Goal: Task Accomplishment & Management: Complete application form

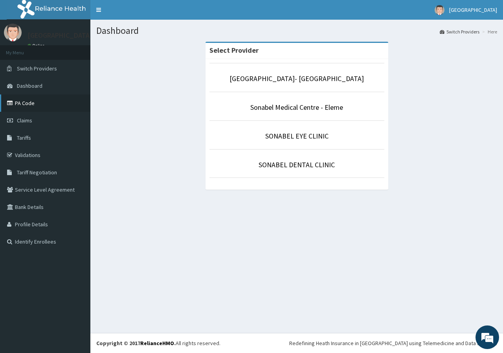
click at [20, 103] on link "PA Code" at bounding box center [45, 102] width 90 height 17
click at [38, 120] on link "Claims" at bounding box center [45, 120] width 90 height 17
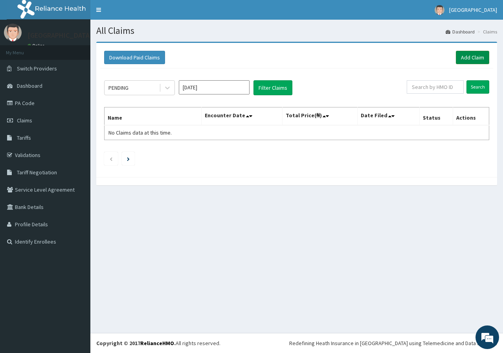
click at [473, 54] on link "Add Claim" at bounding box center [472, 57] width 33 height 13
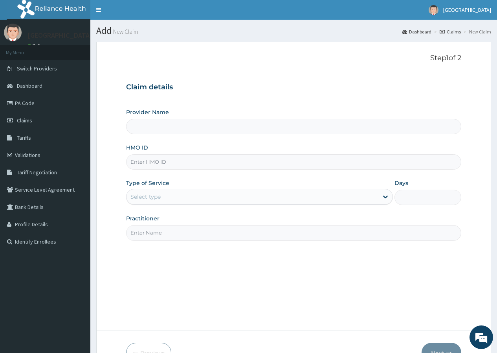
type input "[GEOGRAPHIC_DATA]- [GEOGRAPHIC_DATA]"
drag, startPoint x: 172, startPoint y: 164, endPoint x: 174, endPoint y: 149, distance: 15.0
click at [173, 161] on input "HMO ID" at bounding box center [293, 161] width 335 height 15
type input "m"
type input "MKE/10044/E"
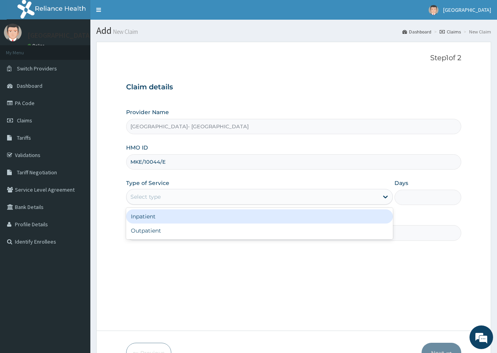
click at [166, 195] on div "Select type" at bounding box center [253, 196] width 252 height 13
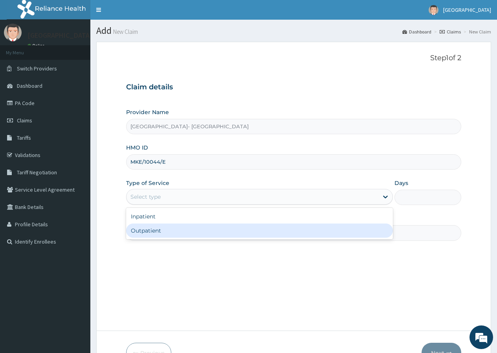
click at [154, 226] on div "Outpatient" at bounding box center [259, 230] width 267 height 14
type input "1"
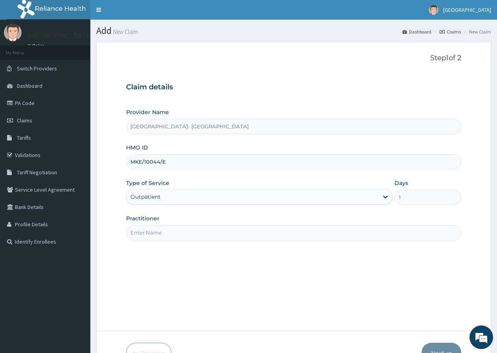
click at [155, 231] on input "Practitioner" at bounding box center [293, 232] width 335 height 15
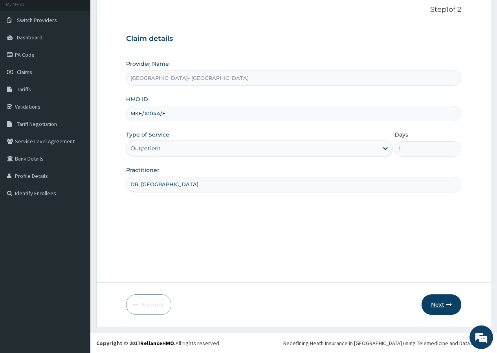
type input "DR. ODEBEGO"
click at [436, 302] on button "Next" at bounding box center [442, 304] width 40 height 20
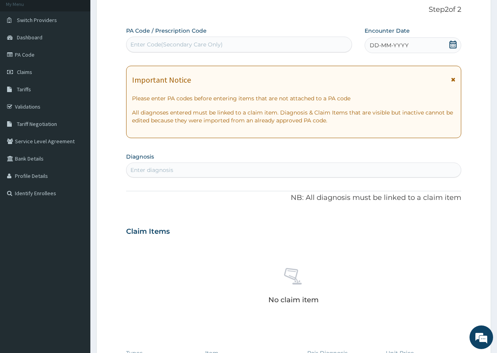
click at [435, 47] on div "DD-MM-YYYY" at bounding box center [413, 45] width 97 height 16
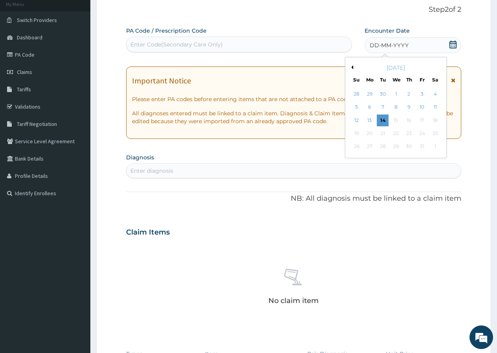
click at [352, 66] on button "Previous Month" at bounding box center [352, 67] width 4 height 4
click at [436, 133] on div "27" at bounding box center [435, 133] width 12 height 12
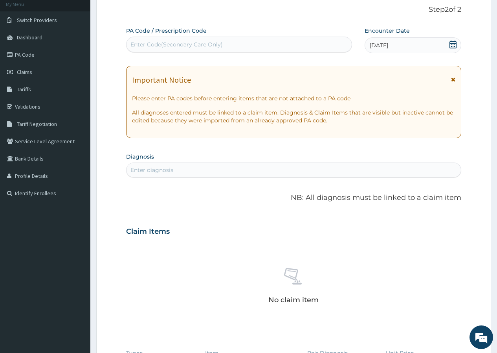
click at [217, 41] on div "Enter Code(Secondary Care Only)" at bounding box center [177, 45] width 92 height 8
paste input "PA/1FB10F"
type input "PA/1FB10F"
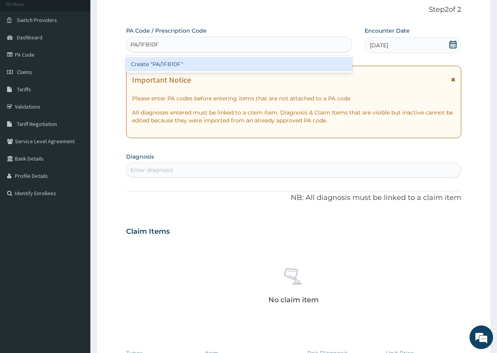
click at [177, 64] on div "Create "PA/1FB10F"" at bounding box center [239, 64] width 226 height 14
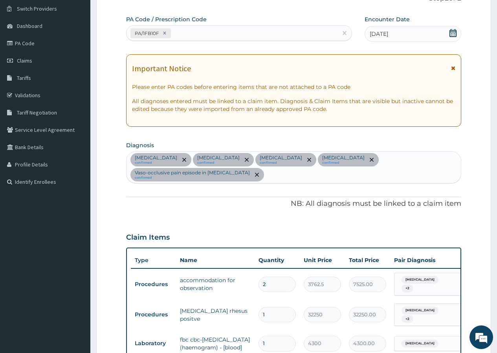
scroll to position [49, 0]
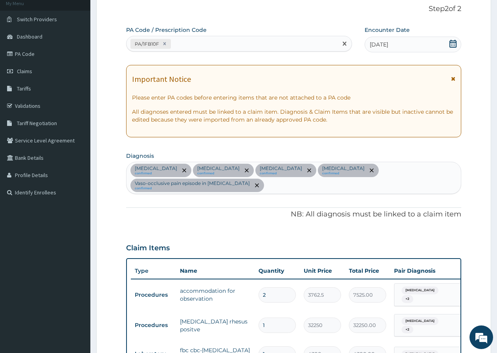
click at [227, 43] on div "PA/1FB10F" at bounding box center [232, 43] width 211 height 13
paste input "PA/509C2E"
type input "PA/509C2E"
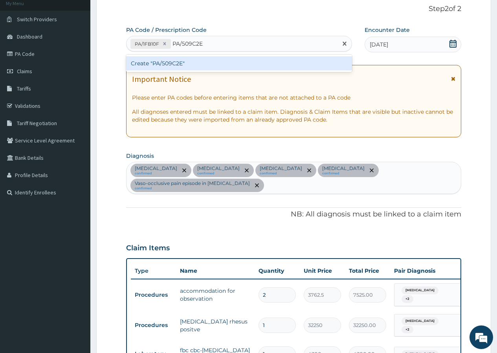
click at [168, 67] on div "Create "PA/509C2E"" at bounding box center [239, 63] width 226 height 14
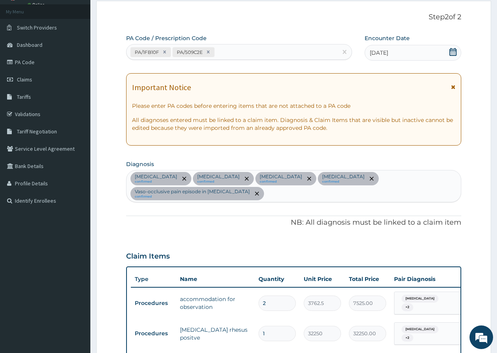
scroll to position [32, 0]
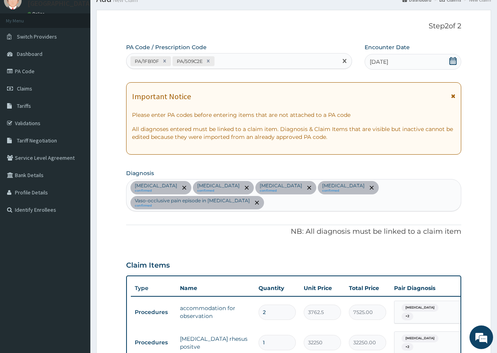
click at [234, 57] on div "PA/1FB10F PA/509C2E" at bounding box center [232, 61] width 211 height 13
paste input "PA/5D72FB"
type input "PA/5D72FB"
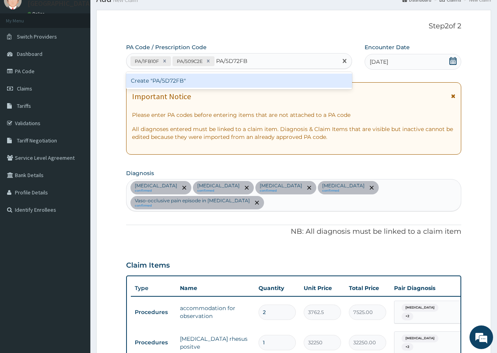
click at [169, 81] on div "Create "PA/5D72FB"" at bounding box center [239, 81] width 226 height 14
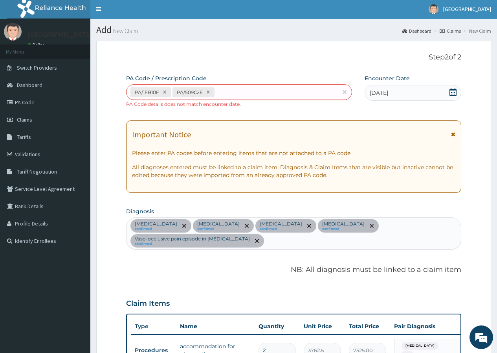
scroll to position [0, 0]
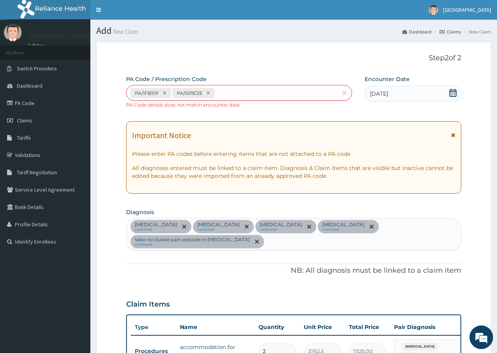
click at [442, 228] on div "Sepsis confirmed Malaria confirmed Anemia confirmed Sickle cell trait confirmed…" at bounding box center [294, 233] width 335 height 31
type input "B"
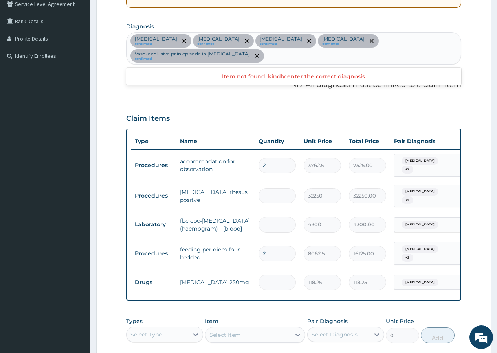
scroll to position [198, 0]
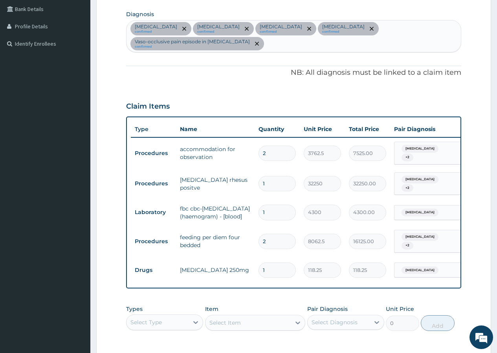
click at [269, 234] on input "2" at bounding box center [277, 241] width 37 height 15
type input "0.00"
type input "3"
type input "24187.50"
type input "3"
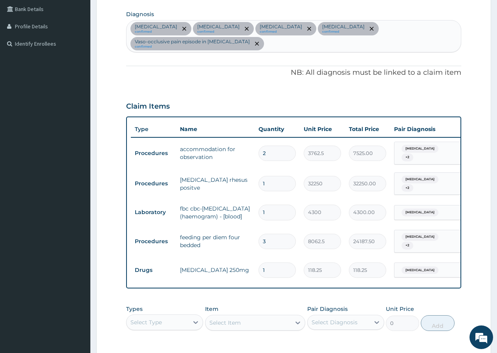
click at [267, 146] on input "2" at bounding box center [277, 153] width 37 height 15
type input "0.00"
type input "3"
type input "11287.50"
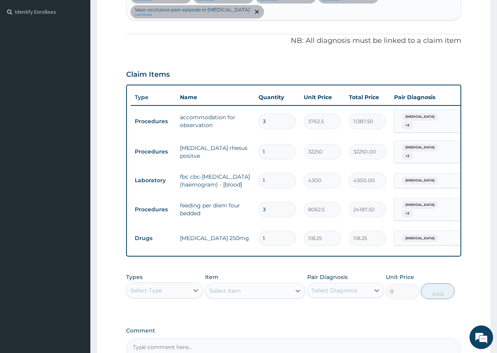
scroll to position [194, 0]
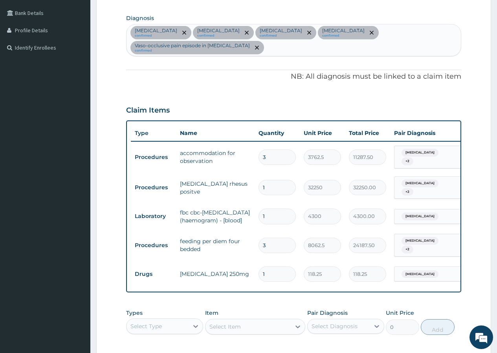
type input "3"
click at [443, 31] on div "Sepsis confirmed Malaria confirmed Anemia confirmed Sickle cell trait confirmed…" at bounding box center [294, 39] width 335 height 31
type input "B"
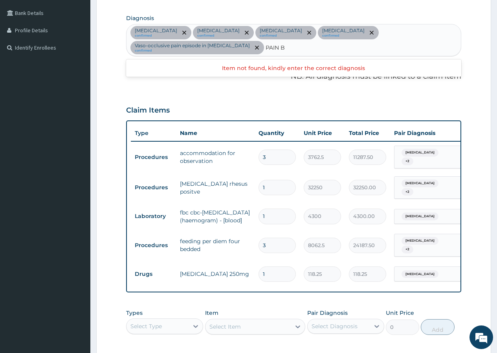
type input "PAIN"
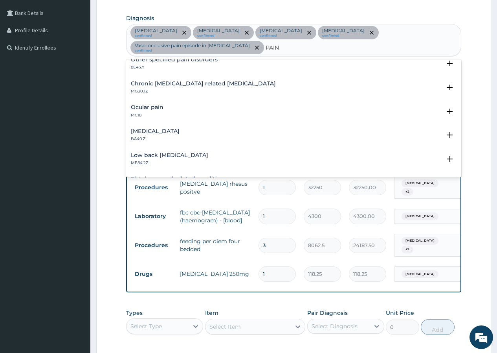
scroll to position [213, 0]
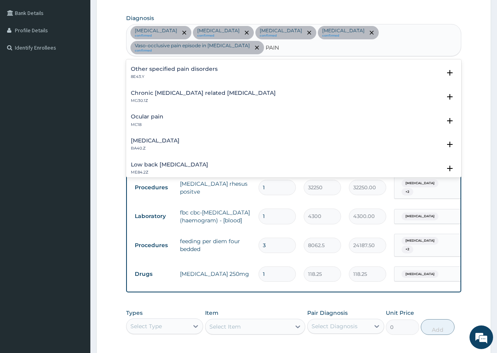
click at [204, 66] on h4 "Other specified pain disorders" at bounding box center [174, 69] width 87 height 6
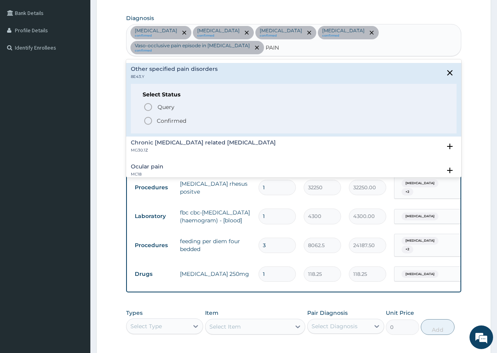
click at [150, 116] on icon "status option filled" at bounding box center [148, 120] width 9 height 9
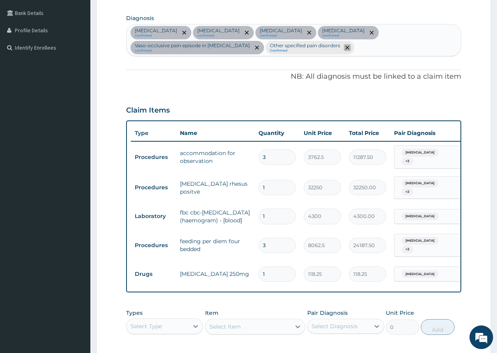
click at [346, 48] on icon "remove selection option" at bounding box center [348, 48] width 4 height 4
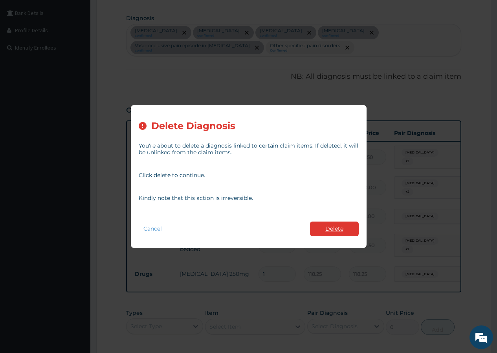
click at [332, 232] on button "Delete" at bounding box center [334, 228] width 49 height 15
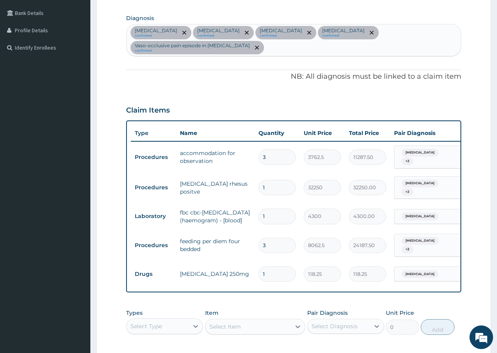
click at [440, 31] on div "Sepsis confirmed Malaria confirmed Anemia confirmed Sickle cell trait confirmed…" at bounding box center [294, 39] width 335 height 31
type input "PAIN"
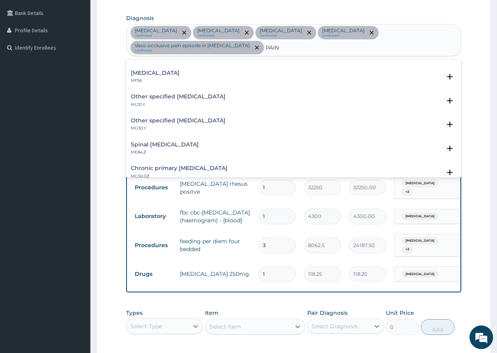
scroll to position [408, 0]
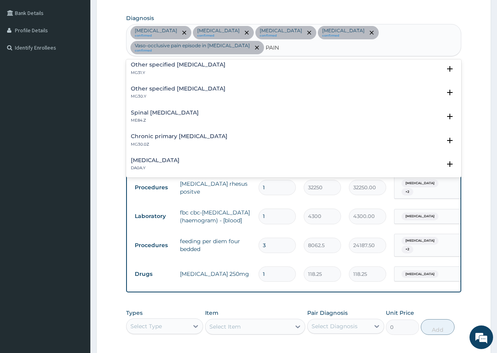
click at [189, 133] on h4 "Chronic primary pain, unspecified" at bounding box center [179, 136] width 97 height 6
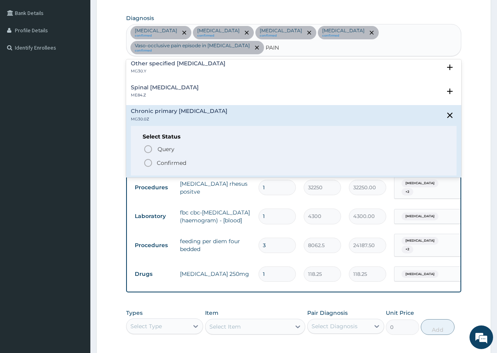
scroll to position [447, 0]
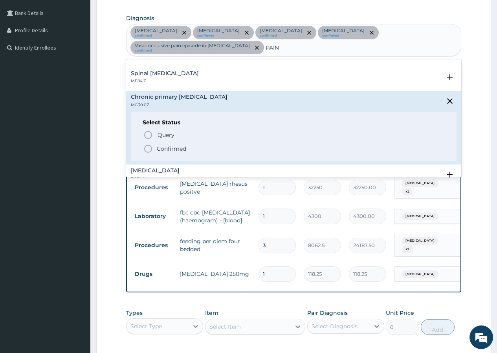
click at [149, 144] on icon "status option filled" at bounding box center [148, 148] width 9 height 9
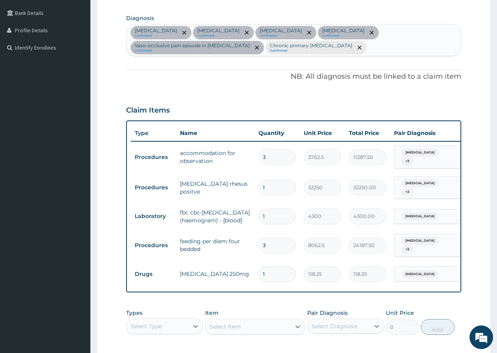
click at [387, 50] on div "Sepsis confirmed Malaria confirmed Anemia confirmed Sickle cell trait confirmed…" at bounding box center [294, 39] width 335 height 31
type input "BONE"
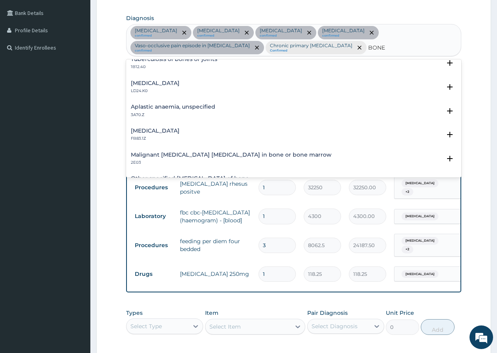
scroll to position [612, 0]
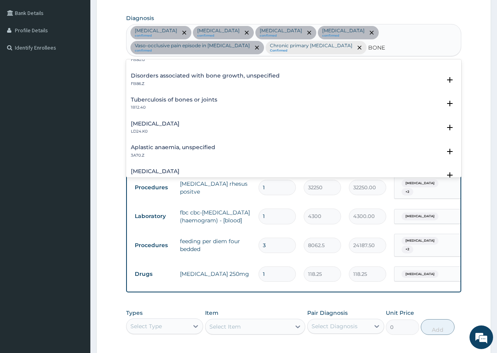
click at [211, 77] on h4 "Disorders associated with bone growth, unspecified" at bounding box center [205, 76] width 149 height 6
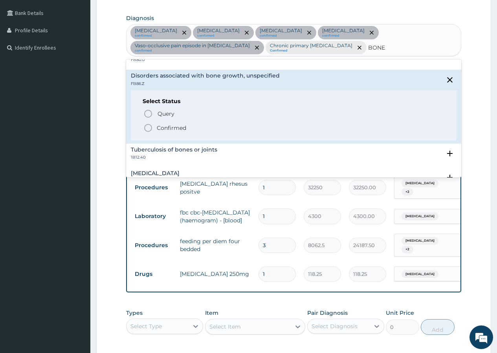
click at [145, 128] on circle "status option filled" at bounding box center [148, 127] width 7 height 7
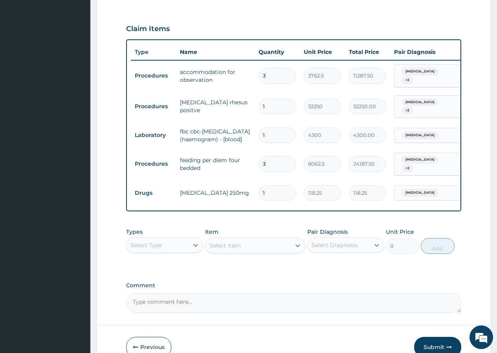
scroll to position [318, 0]
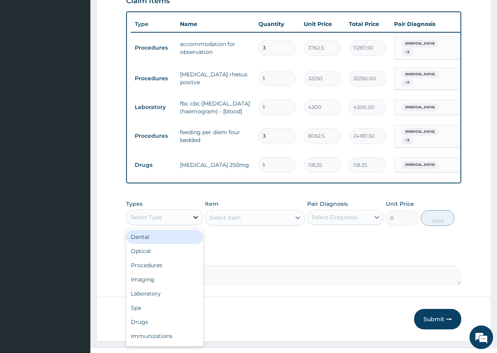
click at [195, 216] on icon at bounding box center [195, 217] width 5 height 3
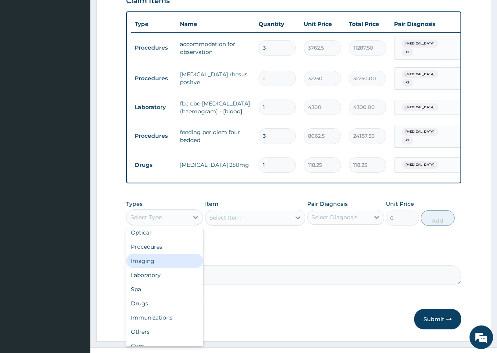
scroll to position [27, 0]
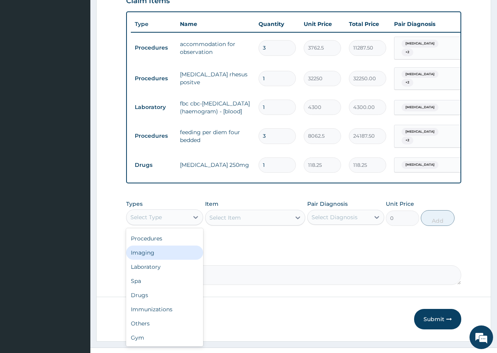
drag, startPoint x: 203, startPoint y: 297, endPoint x: 203, endPoint y: 265, distance: 31.1
click at [203, 265] on div "Dental Optical Procedures Imaging Laboratory Spa Drugs Immunizations Others Gym" at bounding box center [164, 287] width 77 height 118
click at [175, 245] on div "Imaging" at bounding box center [164, 252] width 77 height 14
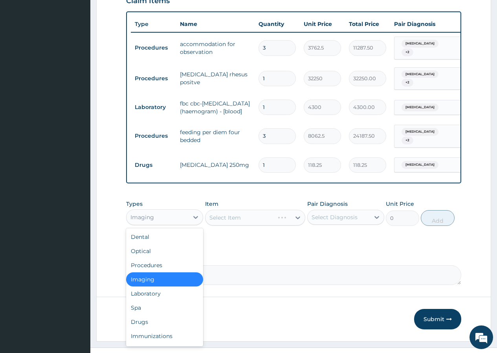
click at [186, 211] on div "Imaging" at bounding box center [158, 217] width 62 height 13
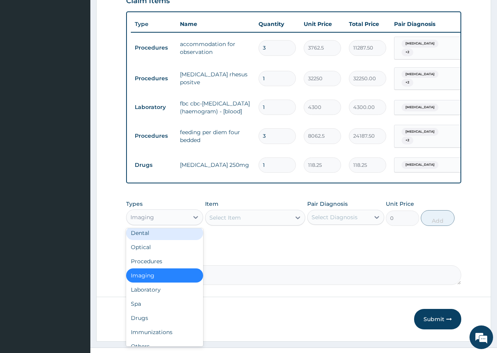
scroll to position [0, 0]
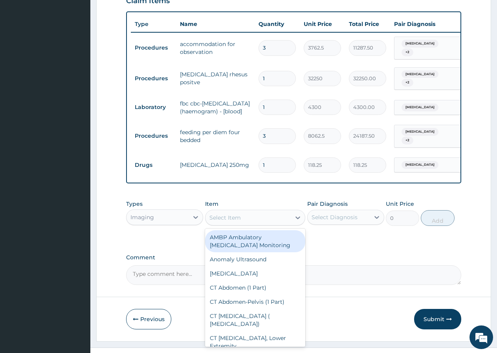
click at [251, 211] on div "Select Item" at bounding box center [249, 217] width 86 height 13
click at [250, 211] on div "Select Item" at bounding box center [249, 217] width 86 height 13
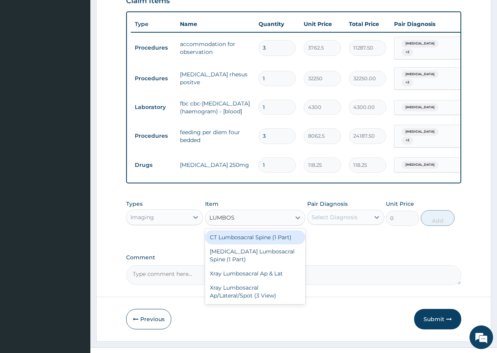
type input "LUMBOSA"
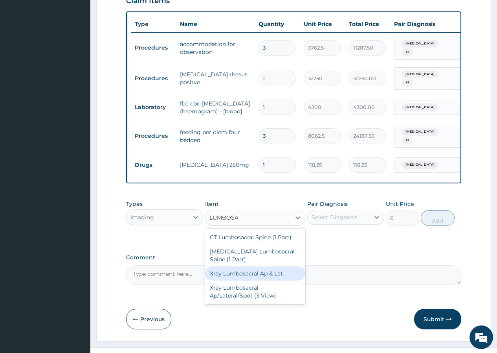
click at [256, 266] on div "Xray Lumbosacral Ap & Lat" at bounding box center [255, 273] width 101 height 14
type input "8062.5"
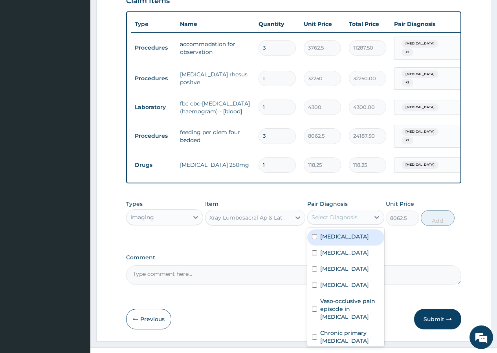
click at [369, 211] on div "Select Diagnosis" at bounding box center [339, 217] width 62 height 13
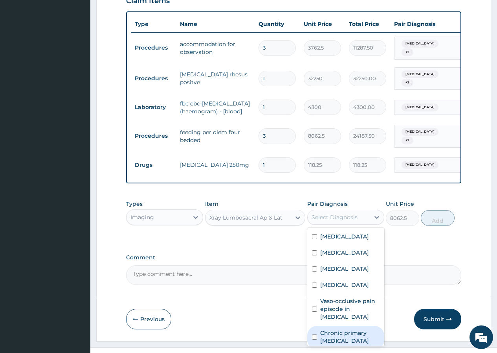
click at [315, 334] on input "checkbox" at bounding box center [314, 336] width 5 height 5
checkbox input "true"
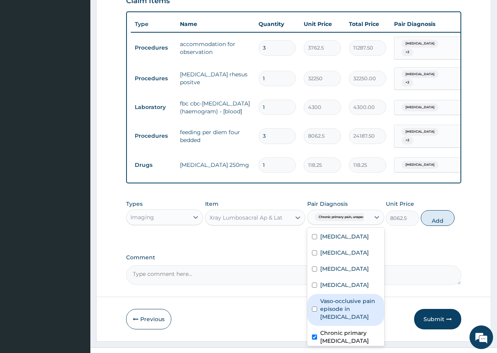
click at [315, 299] on div "Vaso-occlusive pain episode in sickle cell disease" at bounding box center [346, 310] width 77 height 32
checkbox input "true"
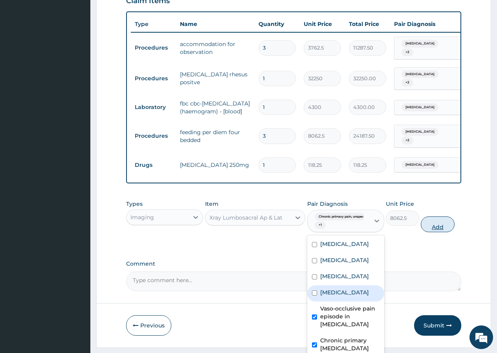
click at [436, 216] on button "Add" at bounding box center [437, 224] width 33 height 16
type input "0"
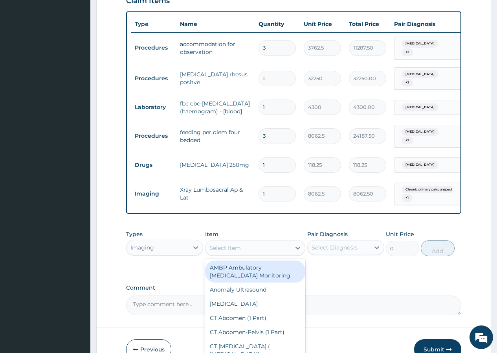
click at [239, 244] on div "Select Item" at bounding box center [225, 248] width 31 height 8
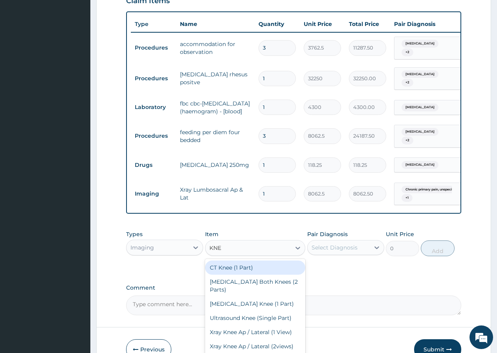
type input "KNEE"
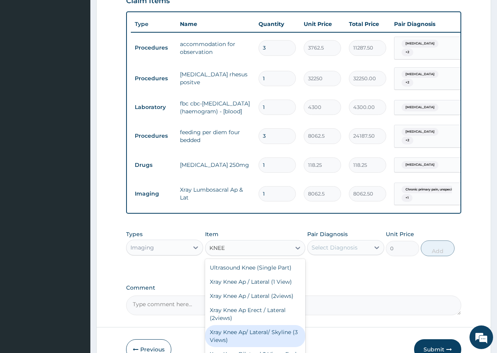
scroll to position [58, 0]
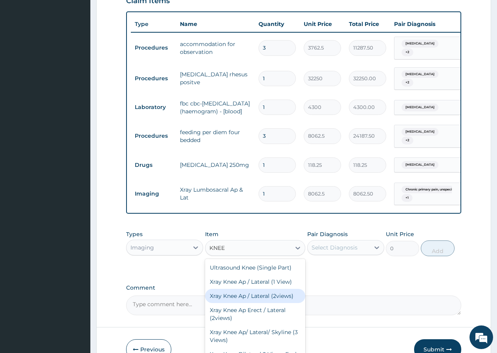
click at [247, 289] on div "Xray Knee Ap / Lateral (2views)" at bounding box center [255, 296] width 101 height 14
type input "8062.5"
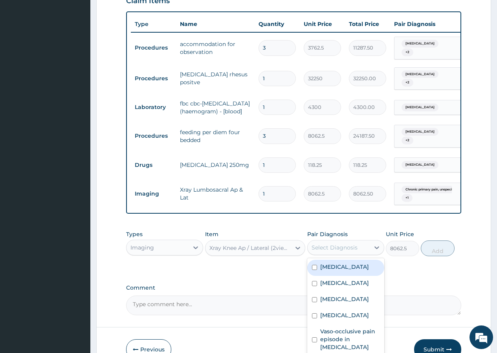
click at [352, 243] on div "Select Diagnosis" at bounding box center [335, 247] width 46 height 8
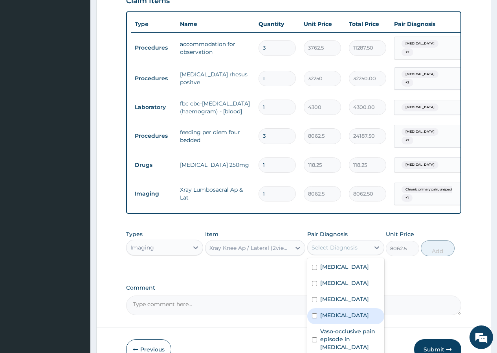
click at [314, 313] on input "checkbox" at bounding box center [314, 315] width 5 height 5
checkbox input "true"
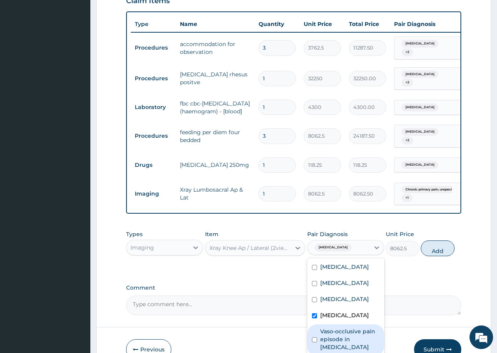
click at [314, 324] on div "Vaso-occlusive pain episode in sickle cell disease" at bounding box center [346, 340] width 77 height 32
checkbox input "true"
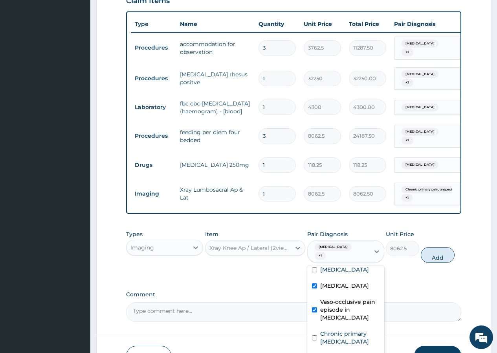
scroll to position [45, 0]
checkbox input "true"
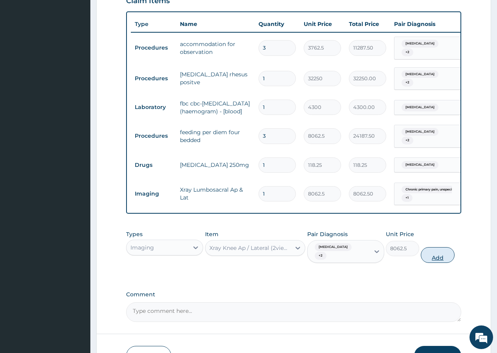
click at [446, 247] on button "Add" at bounding box center [437, 255] width 33 height 16
type input "0"
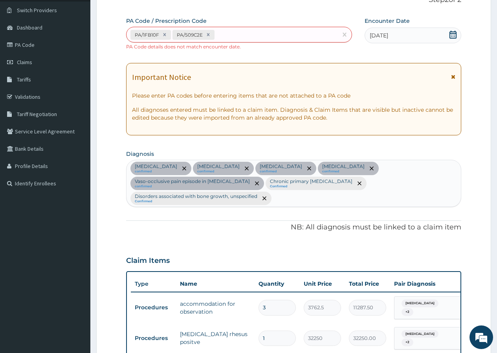
scroll to position [0, 0]
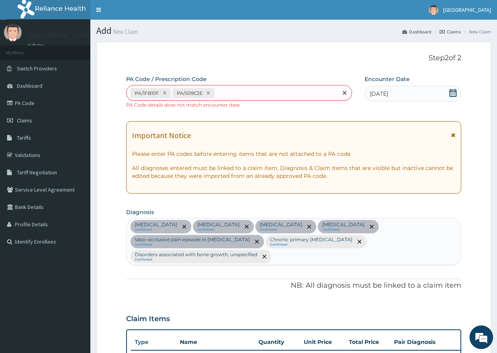
click at [244, 90] on div "PA/1FB10F PA/509C2E" at bounding box center [232, 93] width 211 height 13
paste input "PA/38ED1C"
type input "PA/38ED1C"
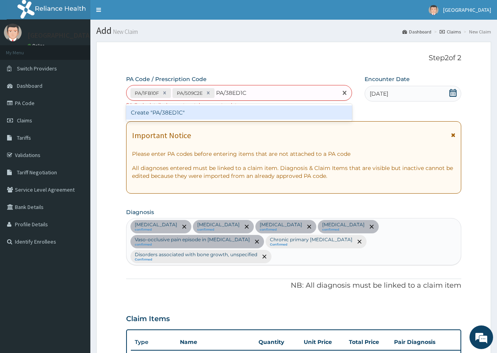
click at [174, 111] on div "Create "PA/38ED1C"" at bounding box center [239, 112] width 226 height 14
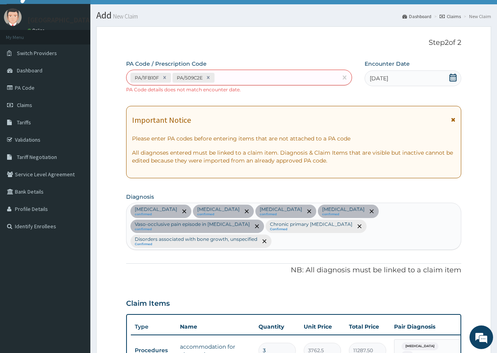
scroll to position [31, 0]
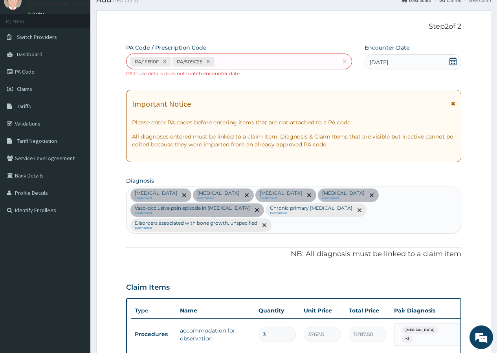
click at [456, 62] on icon at bounding box center [453, 61] width 8 height 8
click at [455, 61] on icon at bounding box center [453, 61] width 7 height 8
click at [453, 61] on icon at bounding box center [453, 61] width 7 height 8
click at [438, 61] on div "27-09-2025" at bounding box center [413, 62] width 97 height 16
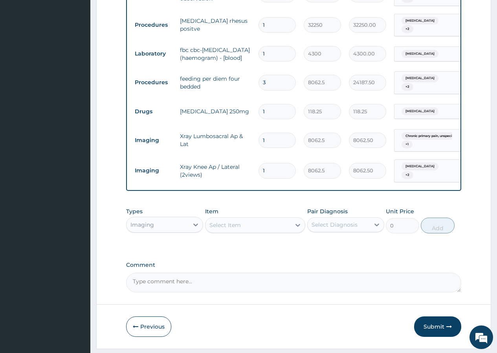
scroll to position [375, 0]
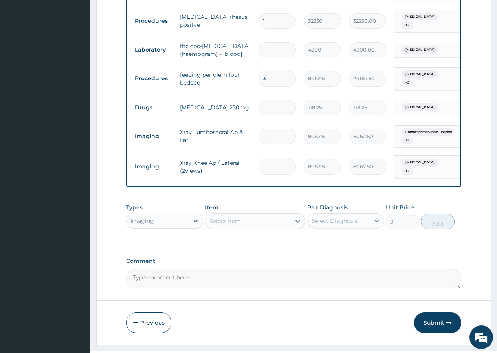
click at [204, 269] on textarea "Comment" at bounding box center [293, 279] width 335 height 20
paste textarea "PA/38ED1C"
click at [133, 269] on textarea "PA/38ED1C" at bounding box center [293, 279] width 335 height 20
paste textarea "PA/5D72FB"
type textarea "PA/5D72FB PA/38ED1C"
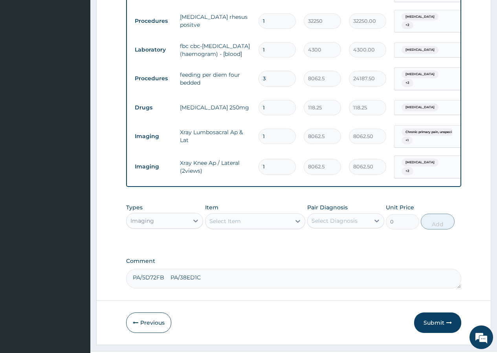
click at [273, 71] on input "3" at bounding box center [277, 78] width 37 height 15
type input "0.00"
type input "4"
type input "32250.00"
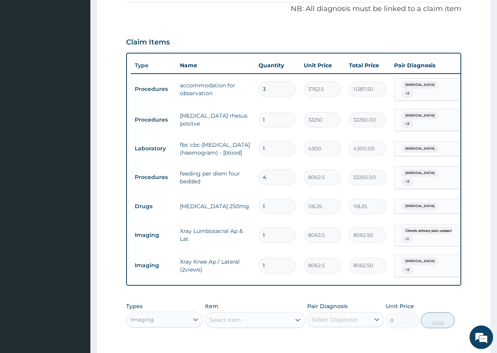
scroll to position [252, 0]
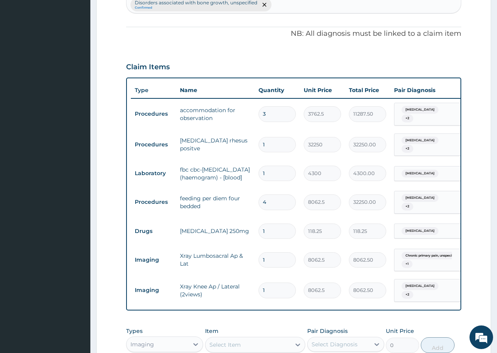
type input "4"
click at [273, 106] on input "3" at bounding box center [277, 113] width 37 height 15
type input "0.00"
type input "4"
type input "15050.00"
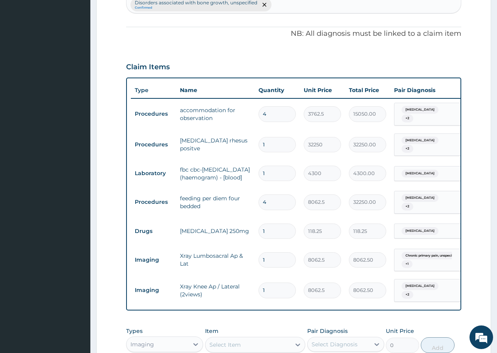
type input "4"
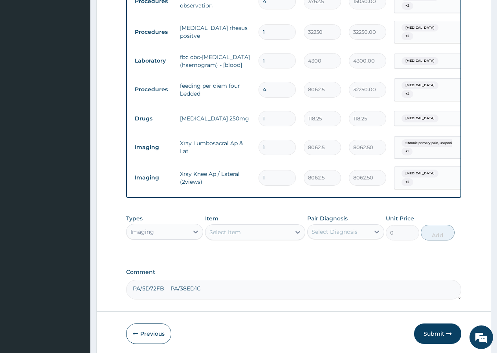
scroll to position [375, 0]
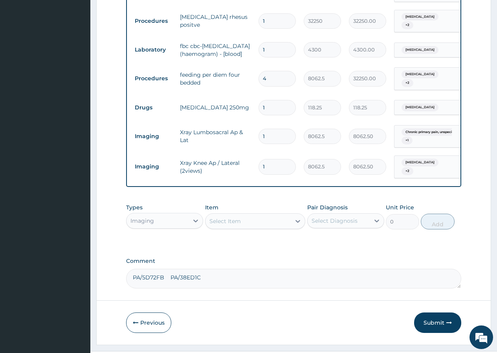
click at [230, 269] on textarea "PA/5D72FB PA/38ED1C" at bounding box center [293, 279] width 335 height 20
paste textarea "PA/F1754C"
type textarea "PA/5D72FB PA/38ED1C PA/F1754C"
click at [202, 312] on div "Previous Submit" at bounding box center [293, 322] width 335 height 20
click at [273, 71] on input "4" at bounding box center [277, 78] width 37 height 15
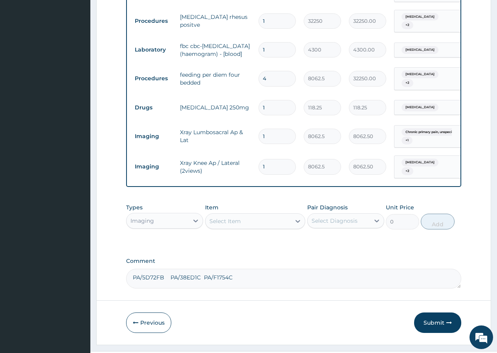
type input "0.00"
type input "6"
type input "48375.00"
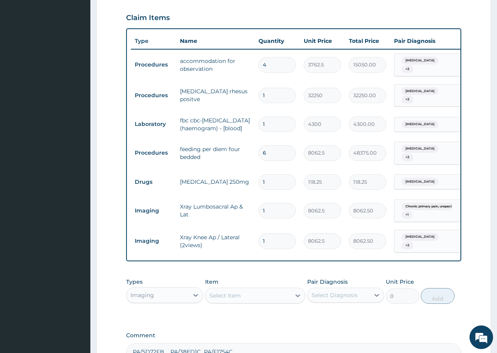
scroll to position [297, 0]
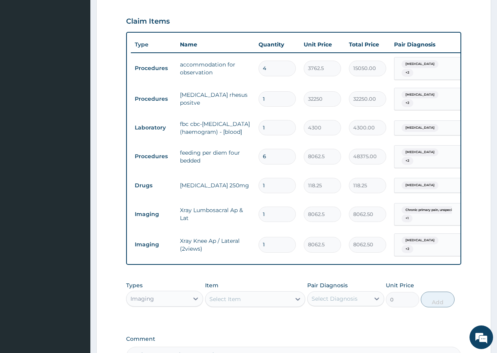
type input "6"
click at [277, 61] on input "4" at bounding box center [277, 68] width 37 height 15
type input "0.00"
type input "6"
type input "22575.00"
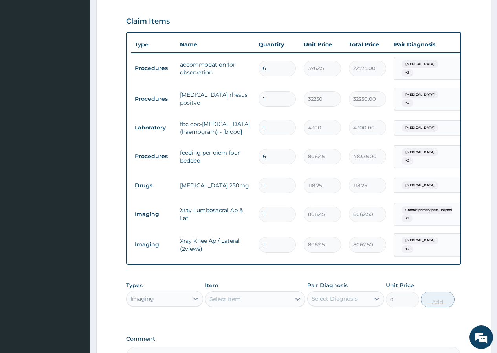
type input "6"
click at [190, 291] on div at bounding box center [196, 298] width 14 height 14
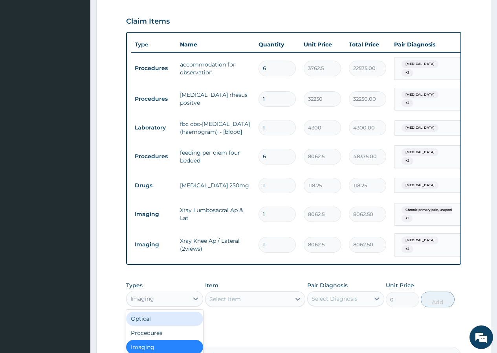
scroll to position [0, 0]
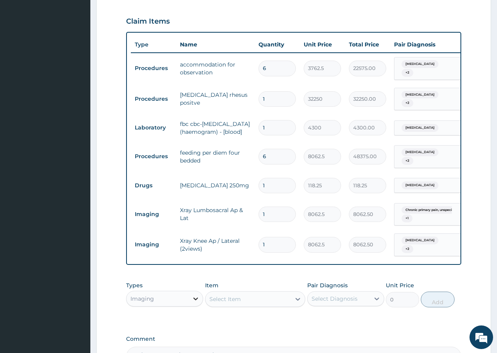
click at [191, 291] on div at bounding box center [196, 298] width 14 height 14
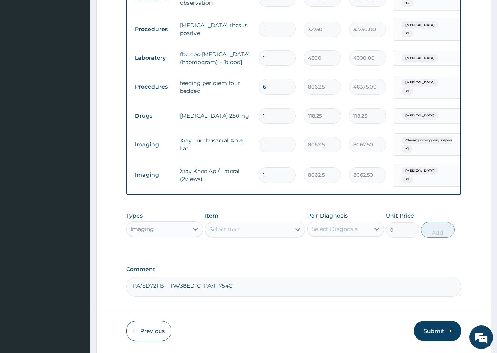
scroll to position [375, 0]
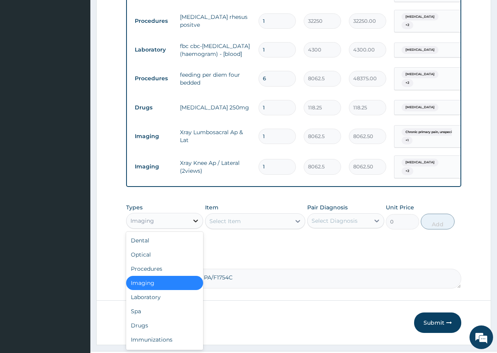
click at [190, 214] on div at bounding box center [196, 221] width 14 height 14
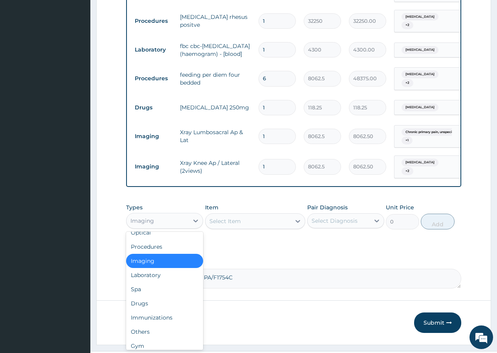
scroll to position [27, 0]
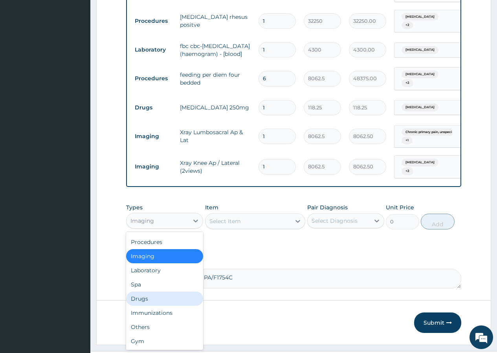
click at [172, 291] on div "Drugs" at bounding box center [164, 298] width 77 height 14
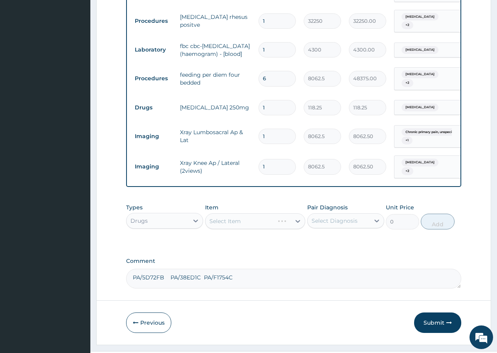
click at [260, 213] on div "Select Item" at bounding box center [255, 221] width 101 height 16
drag, startPoint x: 295, startPoint y: 201, endPoint x: 287, endPoint y: 202, distance: 8.3
click at [292, 213] on div "Select Item" at bounding box center [255, 221] width 101 height 16
click at [253, 213] on div "Select Item" at bounding box center [255, 221] width 101 height 16
click at [267, 213] on div "Select Item" at bounding box center [255, 221] width 101 height 16
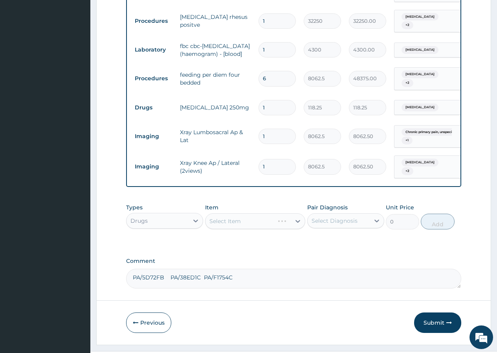
click at [268, 213] on div "Select Item" at bounding box center [255, 221] width 101 height 16
drag, startPoint x: 298, startPoint y: 201, endPoint x: 292, endPoint y: 201, distance: 5.9
click at [296, 213] on div "Select Item" at bounding box center [255, 221] width 101 height 16
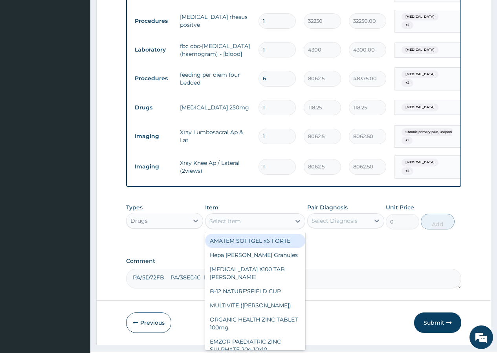
click at [257, 215] on div "Select Item" at bounding box center [249, 221] width 86 height 13
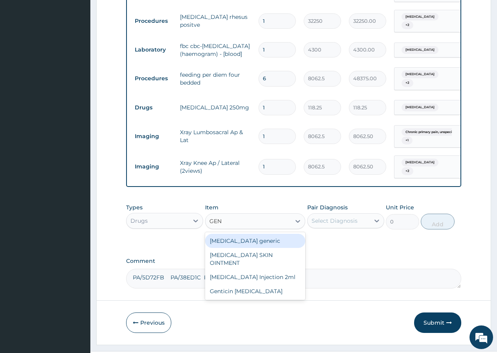
type input "GENT"
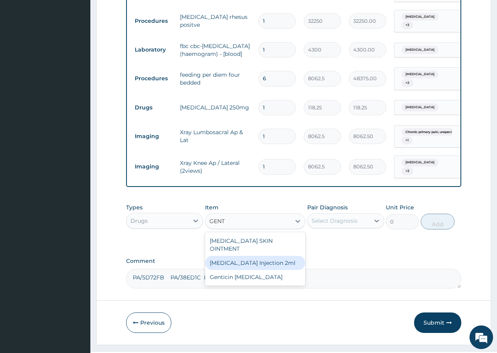
click at [268, 256] on div "GENTAMICIN Injection 2ml" at bounding box center [255, 263] width 101 height 14
type input "331.1"
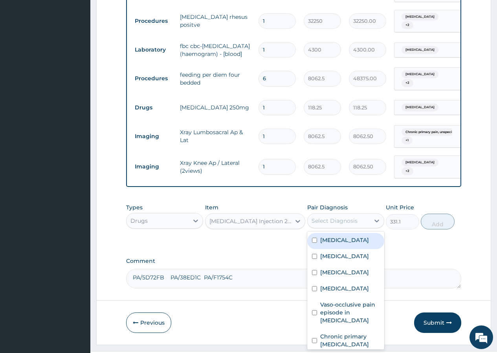
click at [354, 217] on div "Select Diagnosis" at bounding box center [335, 221] width 46 height 8
click at [313, 270] on input "checkbox" at bounding box center [314, 272] width 5 height 5
checkbox input "true"
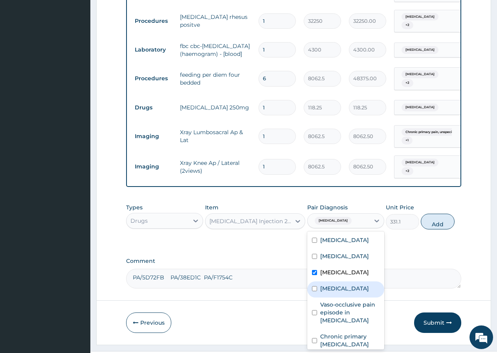
click at [317, 281] on div "Sickle cell trait" at bounding box center [346, 289] width 77 height 16
checkbox input "true"
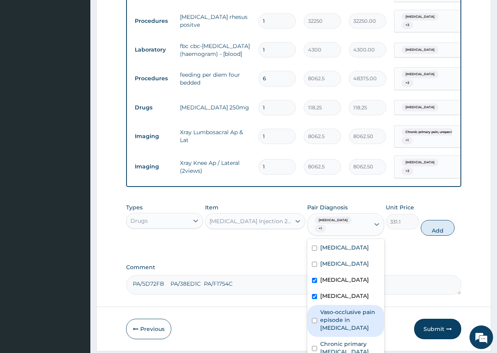
click at [315, 305] on div "Vaso-occlusive pain episode in sickle cell disease" at bounding box center [346, 321] width 77 height 32
checkbox input "true"
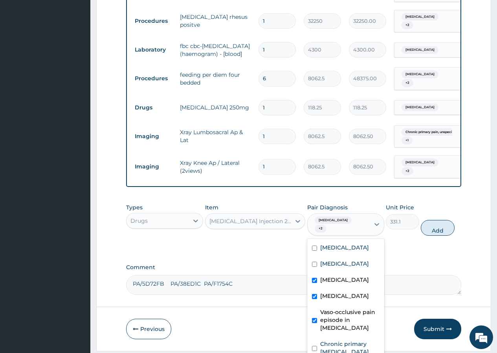
click at [312, 278] on input "checkbox" at bounding box center [314, 280] width 5 height 5
checkbox input "false"
click at [312, 346] on input "checkbox" at bounding box center [314, 348] width 5 height 5
checkbox input "true"
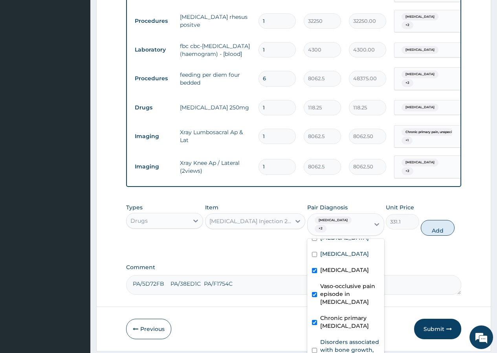
scroll to position [40, 0]
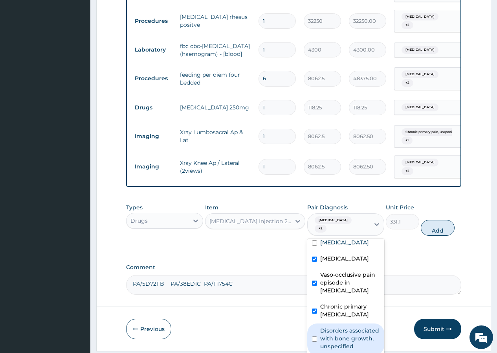
click at [316, 336] on input "checkbox" at bounding box center [314, 338] width 5 height 5
checkbox input "true"
click at [438, 220] on button "Add" at bounding box center [437, 228] width 33 height 16
type input "0"
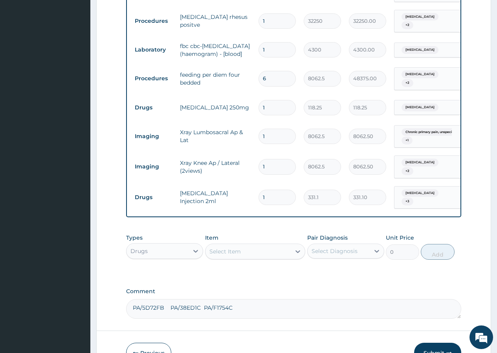
click at [278, 190] on input "1" at bounding box center [277, 197] width 37 height 15
type input "0.00"
type input "1"
type input "331.10"
type input "15"
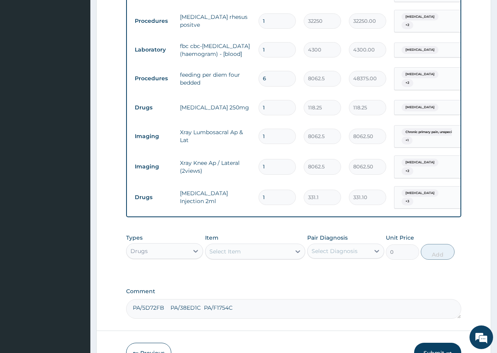
type input "4966.50"
type input "15"
click at [256, 245] on div "Select Item" at bounding box center [249, 251] width 86 height 13
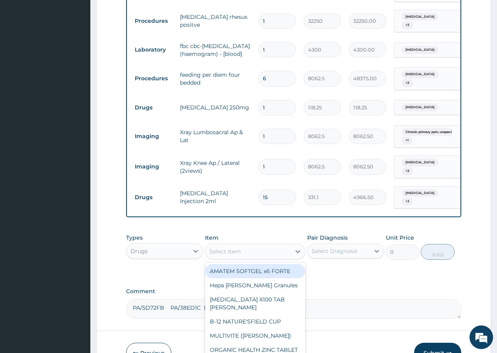
click at [481, 226] on form "Step 2 of 2 PA Code / Prescription Code PA/1FB10F PA/509C2E PA Code details doe…" at bounding box center [293, 21] width 395 height 709
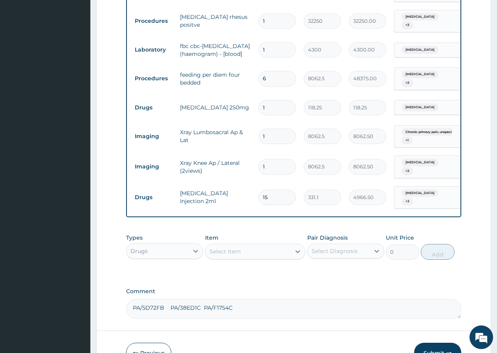
click at [277, 100] on input "1" at bounding box center [277, 107] width 37 height 15
type input "15"
type input "1773.75"
type input "15"
click at [250, 299] on textarea "PA/5D72FB PA/38ED1C PA/F1754C" at bounding box center [293, 309] width 335 height 20
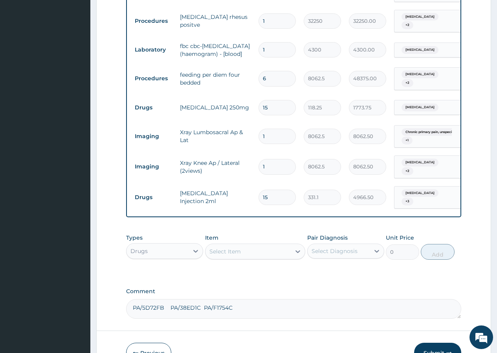
paste textarea "PA/0D0090"
type textarea "PA/5D72FB PA/38ED1C PA/F1754C PA/0D0090"
click at [195, 247] on icon at bounding box center [196, 251] width 8 height 8
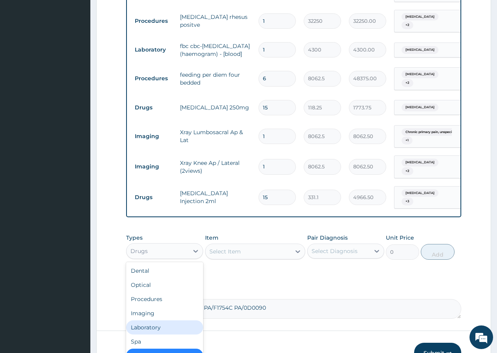
click at [149, 320] on div "Laboratory" at bounding box center [164, 327] width 77 height 14
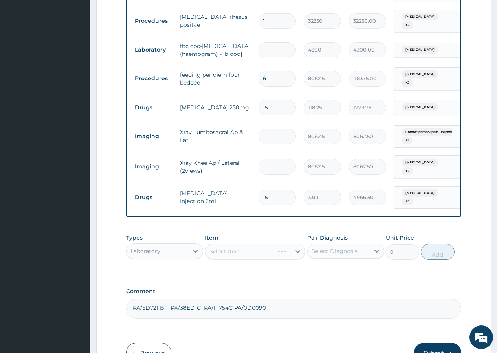
click at [276, 243] on div "Select Item" at bounding box center [255, 251] width 101 height 16
click at [274, 243] on div "Select Item" at bounding box center [255, 251] width 101 height 16
click at [269, 243] on div "Select Item" at bounding box center [255, 251] width 101 height 16
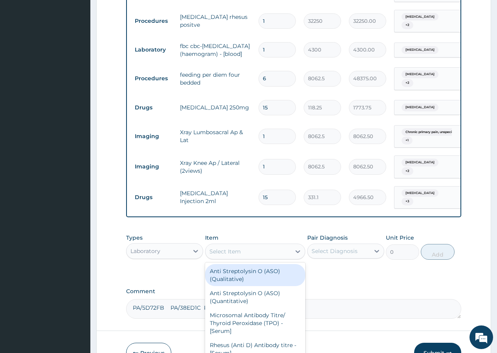
click at [273, 245] on div "Select Item" at bounding box center [249, 251] width 86 height 13
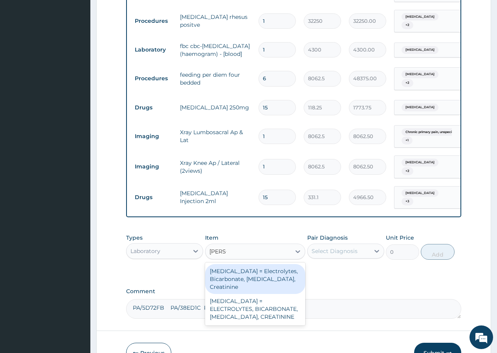
type input "RENAL"
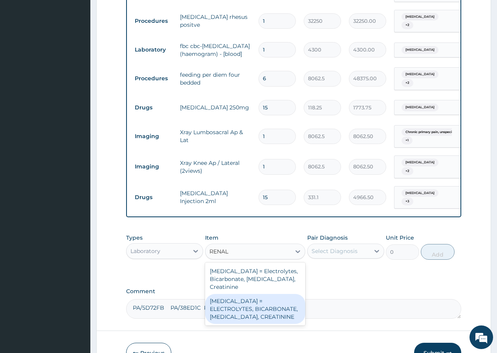
click at [230, 294] on div "RENAL FUNCTION TESTS = ELECTROLYTES, BICARBONATE, UREA, CREATININE" at bounding box center [255, 309] width 101 height 30
type input "7000"
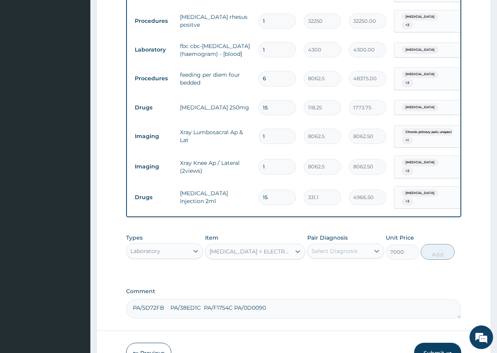
click at [357, 247] on div "Select Diagnosis" at bounding box center [335, 251] width 46 height 8
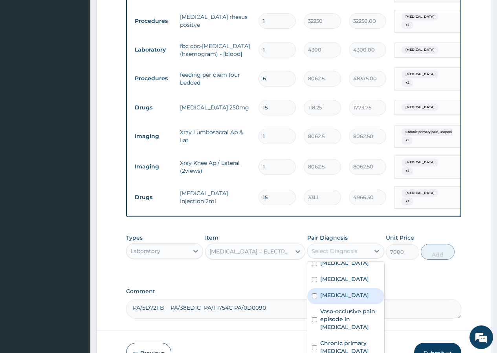
scroll to position [33, 0]
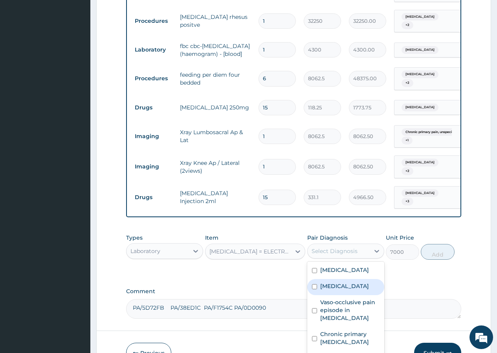
click at [315, 284] on input "checkbox" at bounding box center [314, 286] width 5 height 5
checkbox input "true"
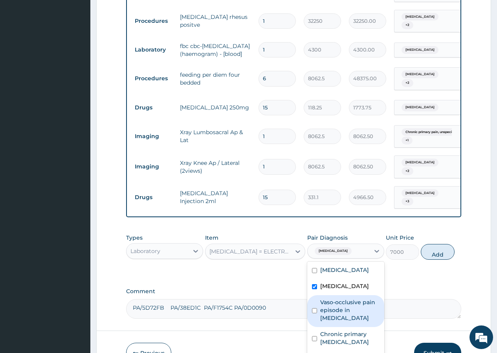
drag, startPoint x: 314, startPoint y: 290, endPoint x: 324, endPoint y: 294, distance: 10.7
click at [314, 308] on input "checkbox" at bounding box center [314, 310] width 5 height 5
checkbox input "true"
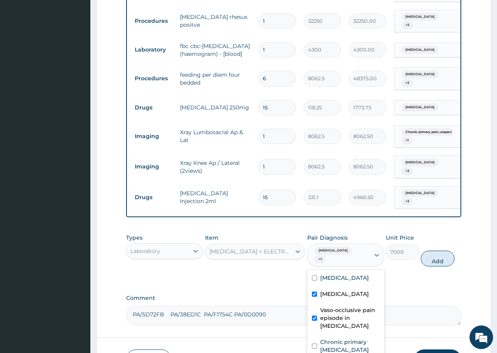
scroll to position [45, 0]
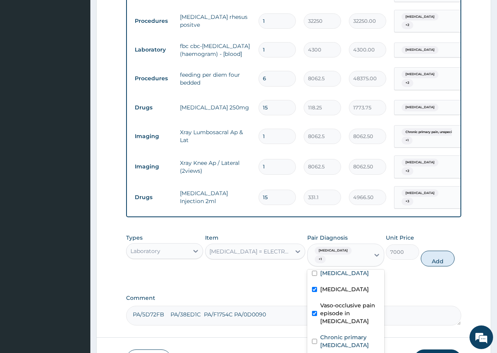
checkbox input "true"
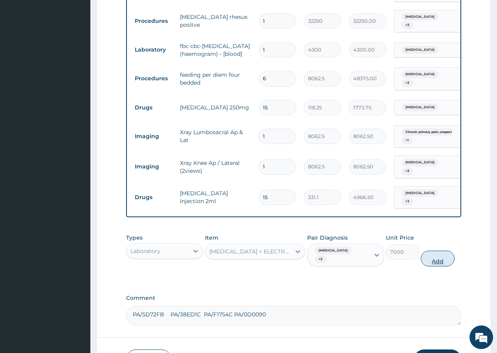
click at [428, 251] on button "Add" at bounding box center [437, 259] width 33 height 16
type input "0"
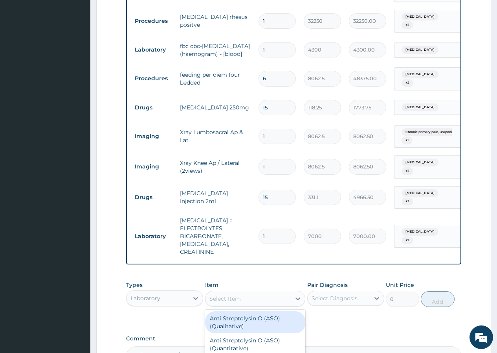
click at [233, 292] on div "Select Item" at bounding box center [249, 298] width 86 height 13
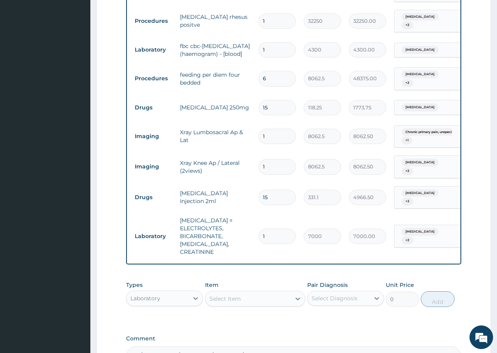
click at [247, 292] on div "Select Item" at bounding box center [249, 298] width 86 height 13
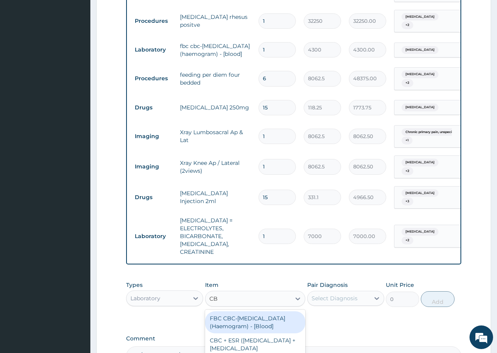
type input "CBC"
click at [234, 311] on div "FBC CBC-Complete Blood Count (Haemogram) - [Blood]" at bounding box center [255, 322] width 101 height 22
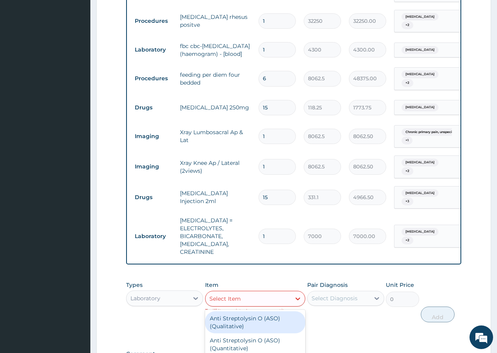
click at [282, 292] on div "Select Item" at bounding box center [249, 298] width 86 height 13
type input "FBC"
click at [257, 311] on div "FBC CBC-Complete Blood Count (Haemogram) - [Blood]" at bounding box center [255, 322] width 101 height 22
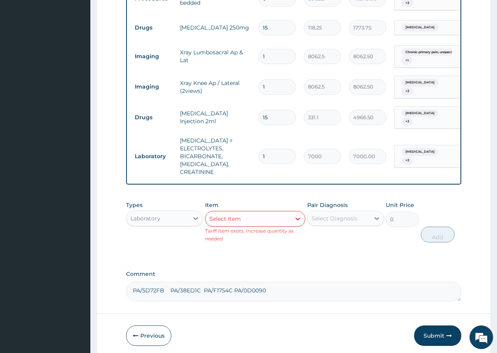
scroll to position [457, 0]
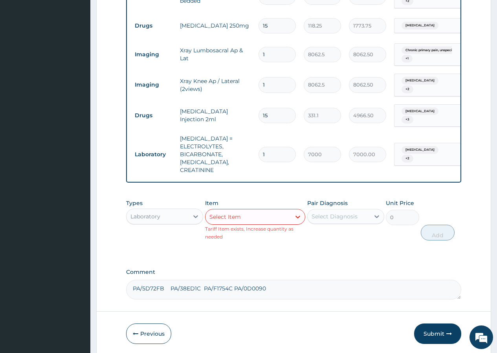
click at [298, 280] on textarea "PA/5D72FB PA/38ED1C PA/F1754C PA/0D0090" at bounding box center [293, 290] width 335 height 20
paste textarea "PA/B20421"
type textarea "PA/5D72FB PA/38ED1C PA/F1754C PA/0D0090 PA/B20421"
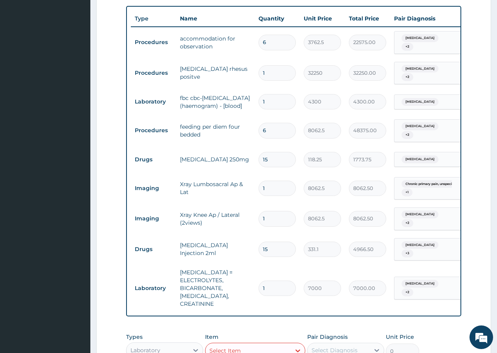
scroll to position [319, 0]
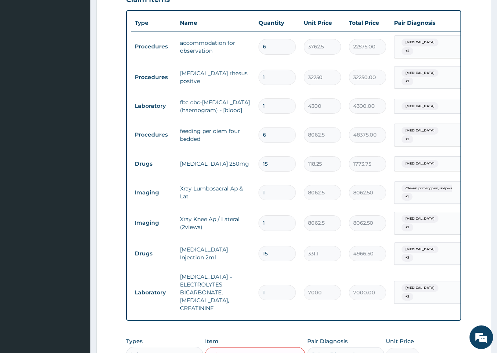
click at [281, 127] on input "6" at bounding box center [277, 134] width 37 height 15
type input "0.00"
type input "8"
type input "64500.00"
type input "8"
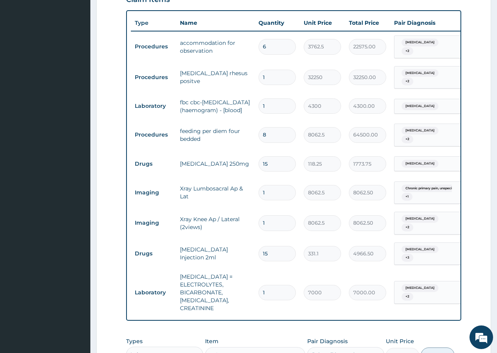
click at [280, 39] on input "6" at bounding box center [277, 46] width 37 height 15
type input "0.00"
type input "8"
type input "30100.00"
type input "8"
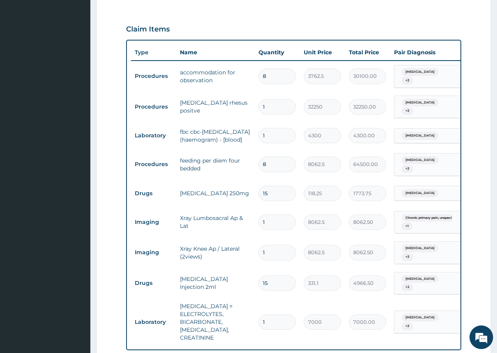
scroll to position [321, 0]
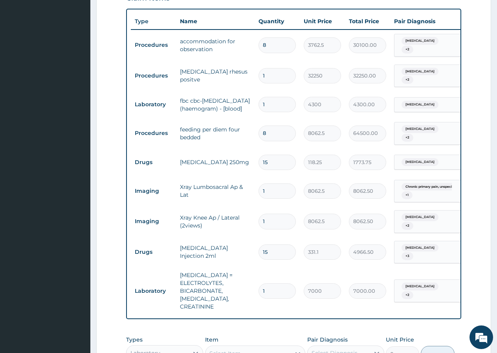
click at [189, 346] on div "Laboratory" at bounding box center [158, 352] width 62 height 13
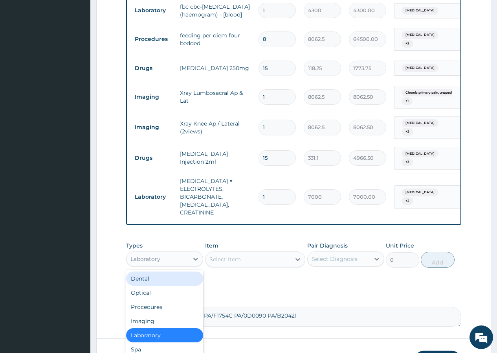
scroll to position [431, 0]
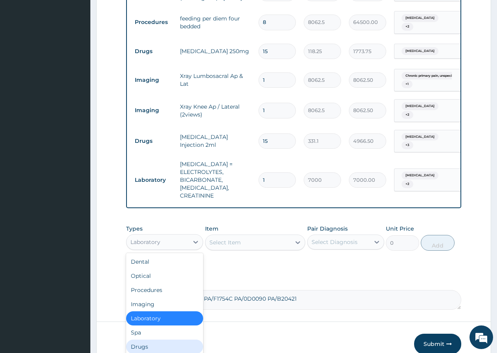
click at [144, 339] on div "Drugs" at bounding box center [164, 346] width 77 height 14
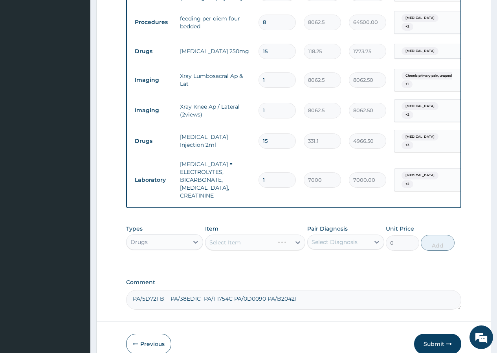
click at [269, 234] on div "Select Item" at bounding box center [255, 242] width 101 height 16
click at [271, 234] on div "Select Item" at bounding box center [255, 242] width 101 height 16
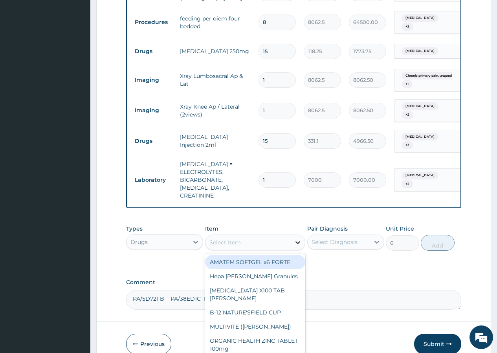
click at [298, 241] on icon at bounding box center [298, 242] width 5 height 3
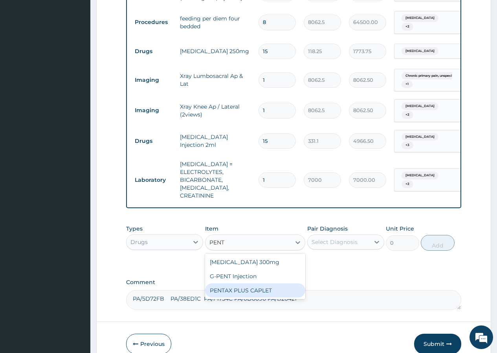
type input "PENT"
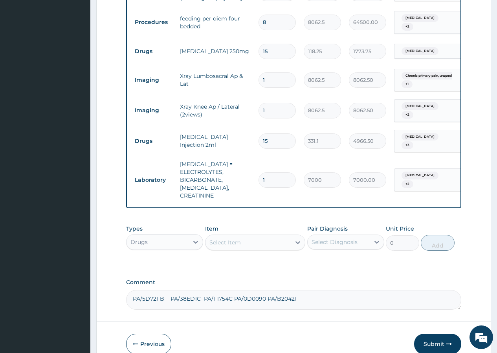
click at [334, 279] on label "Comment" at bounding box center [293, 282] width 335 height 7
click at [334, 290] on textarea "PA/5D72FB PA/38ED1C PA/F1754C PA/0D0090 PA/B20421" at bounding box center [293, 300] width 335 height 20
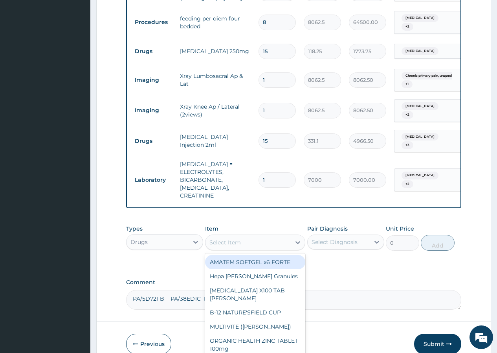
click at [255, 236] on div "Select Item" at bounding box center [249, 242] width 86 height 13
type input "PENT"
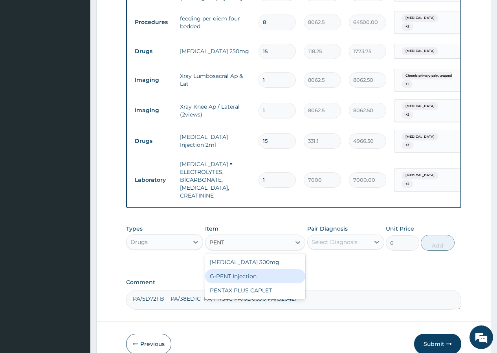
click at [226, 269] on div "G-PENT Injection" at bounding box center [255, 276] width 101 height 14
type input "455.2625"
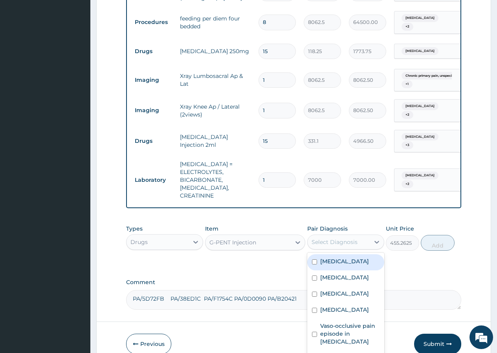
click at [357, 238] on div "Select Diagnosis" at bounding box center [335, 242] width 46 height 8
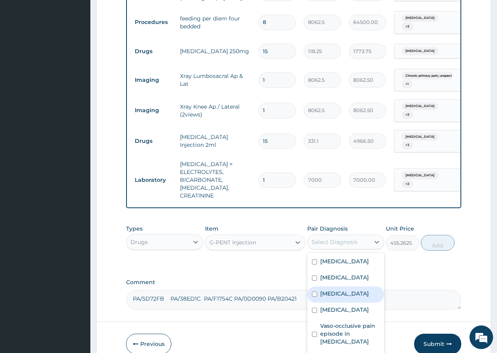
click at [314, 291] on input "checkbox" at bounding box center [314, 293] width 5 height 5
checkbox input "true"
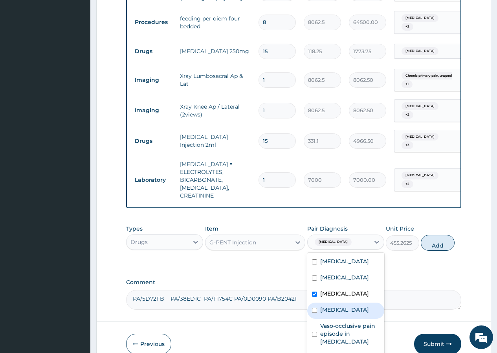
click at [315, 302] on div "Sickle cell trait" at bounding box center [346, 310] width 77 height 16
checkbox input "true"
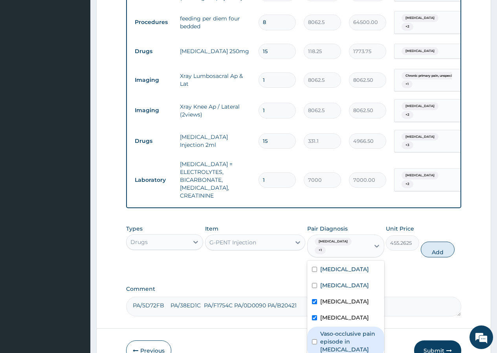
click at [316, 339] on input "checkbox" at bounding box center [314, 341] width 5 height 5
checkbox input "true"
click at [440, 241] on button "Add" at bounding box center [437, 249] width 33 height 16
type input "0"
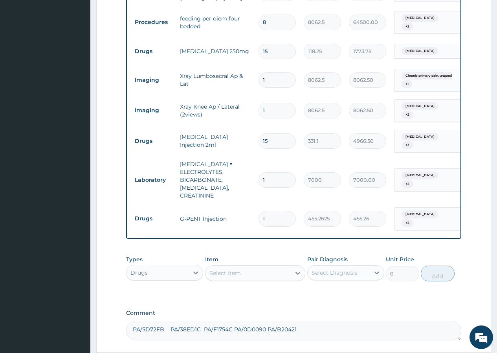
click at [277, 211] on input "1" at bounding box center [277, 218] width 37 height 15
type input "14"
type input "6373.68"
type input "1"
type input "455.26"
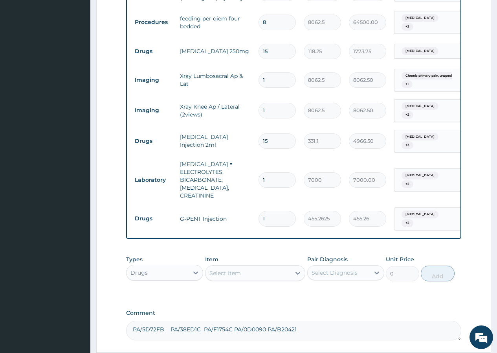
type input "0.00"
type input "4"
type input "1821.05"
type input "4"
click at [264, 267] on div "Select Item" at bounding box center [249, 273] width 86 height 13
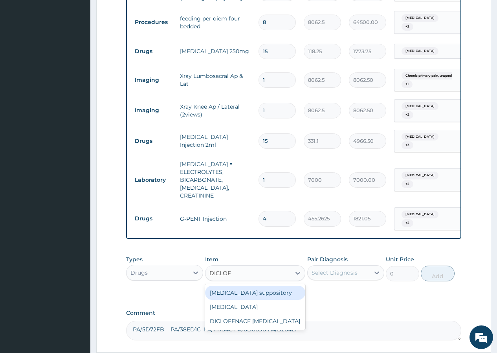
type input "DICLOFE"
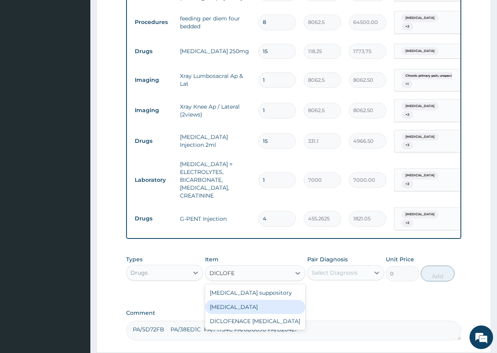
click at [241, 300] on div "Diclofenac" at bounding box center [255, 307] width 101 height 14
type input "591.25"
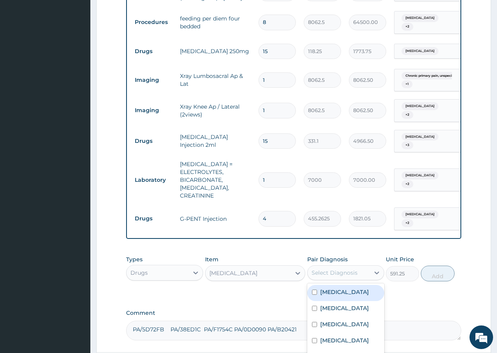
click at [343, 269] on div "Select Diagnosis" at bounding box center [335, 273] width 46 height 8
click at [317, 322] on input "checkbox" at bounding box center [314, 324] width 5 height 5
click at [315, 322] on input "checkbox" at bounding box center [314, 324] width 5 height 5
checkbox input "false"
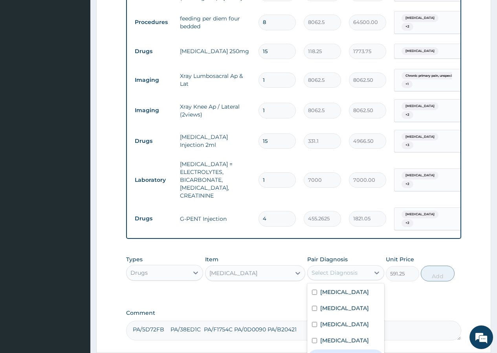
checkbox input "true"
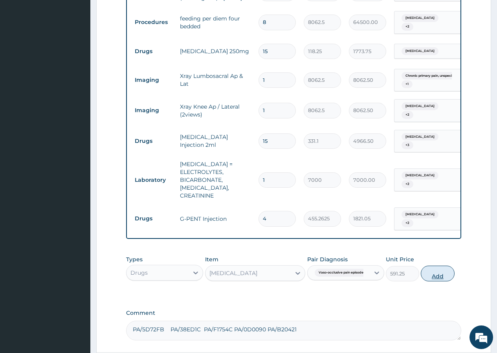
click at [428, 265] on button "Add" at bounding box center [437, 273] width 33 height 16
type input "0"
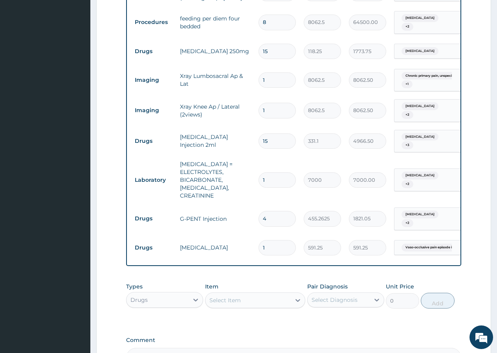
click at [274, 240] on input "1" at bounding box center [277, 247] width 37 height 15
type input "0.00"
type input "2"
type input "1182.50"
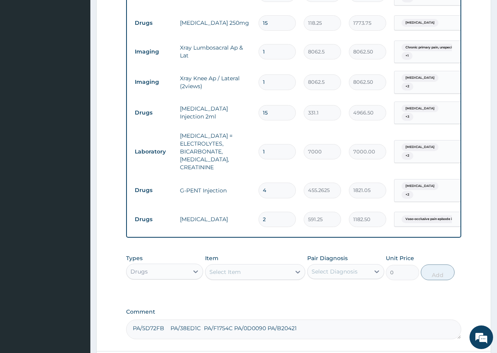
scroll to position [496, 0]
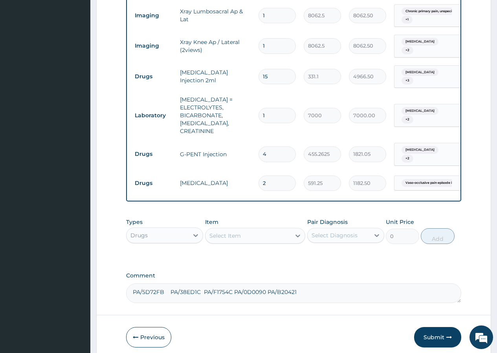
type input "2"
click at [288, 229] on div "Select Item" at bounding box center [249, 235] width 86 height 13
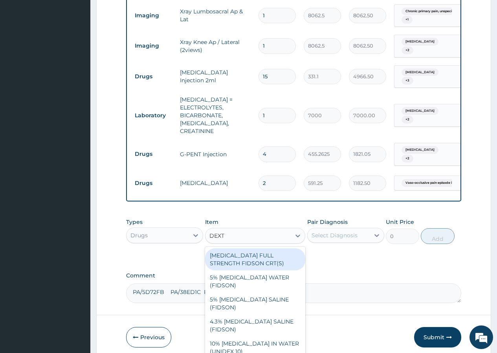
type input "DEXTR"
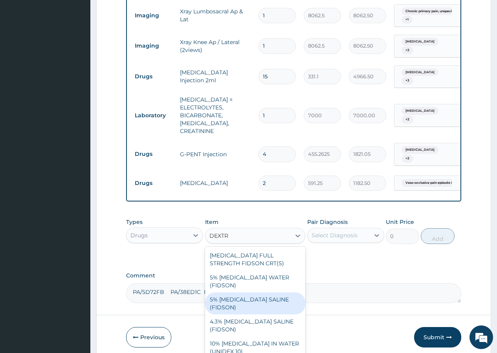
click at [262, 292] on div "5% DEXTROSE SALINE (FIDSON)" at bounding box center [255, 303] width 101 height 22
type input "1773.75"
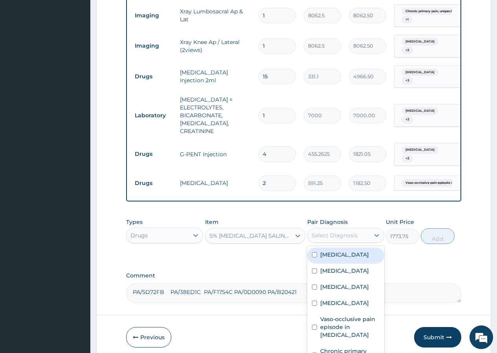
click at [358, 229] on div "Select Diagnosis" at bounding box center [339, 235] width 62 height 13
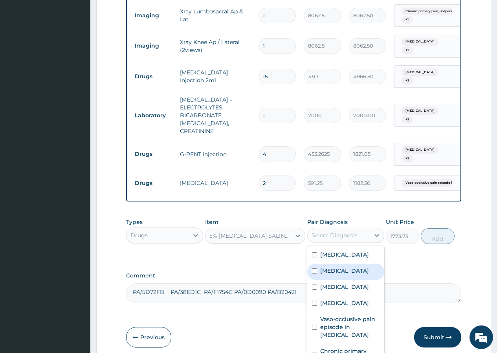
click at [311, 263] on div "Malaria" at bounding box center [346, 271] width 77 height 16
checkbox input "true"
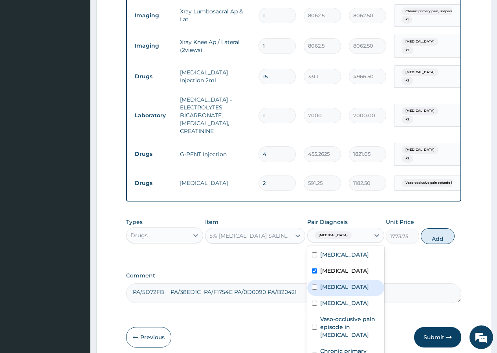
click at [315, 284] on input "checkbox" at bounding box center [314, 286] width 5 height 5
checkbox input "true"
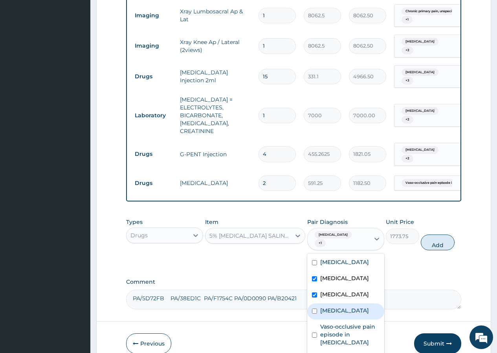
click at [314, 308] on input "checkbox" at bounding box center [314, 310] width 5 height 5
checkbox input "true"
click at [440, 234] on button "Add" at bounding box center [437, 242] width 33 height 16
type input "0"
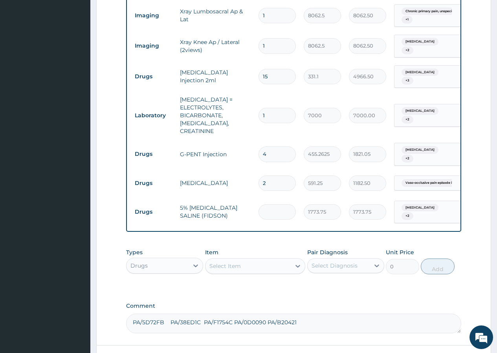
type input "0.00"
type input "3"
type input "5321.25"
type input "3"
click at [239, 262] on div "Select Item" at bounding box center [225, 266] width 31 height 8
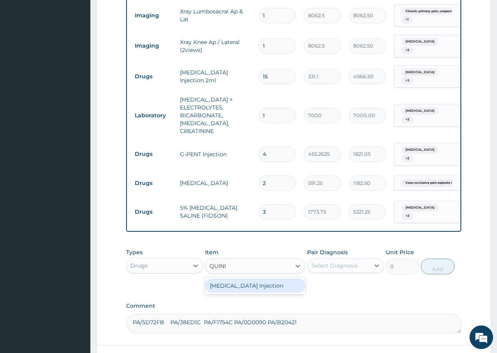
type input "QUININ"
click at [232, 278] on div "QUININE Injection" at bounding box center [255, 285] width 101 height 14
type input "591.25"
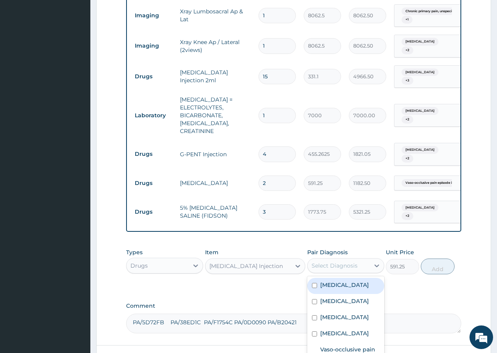
click at [353, 262] on div "Select Diagnosis" at bounding box center [335, 266] width 46 height 8
click at [315, 299] on input "checkbox" at bounding box center [314, 301] width 5 height 5
checkbox input "true"
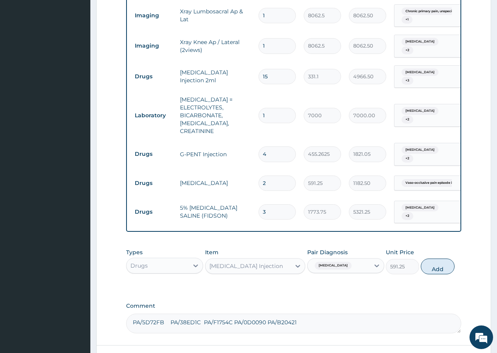
drag, startPoint x: 442, startPoint y: 236, endPoint x: 391, endPoint y: 216, distance: 54.2
click at [441, 258] on button "Add" at bounding box center [437, 266] width 33 height 16
type input "0"
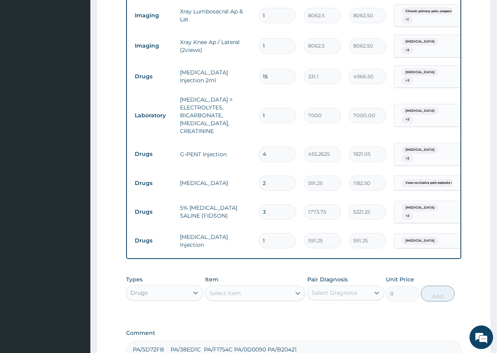
click at [278, 233] on input "1" at bounding box center [277, 240] width 37 height 15
type input "0.00"
type input "3"
type input "1773.75"
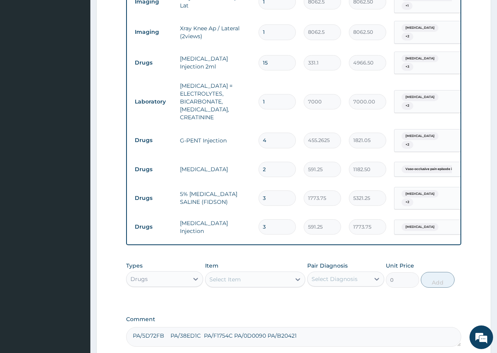
scroll to position [550, 0]
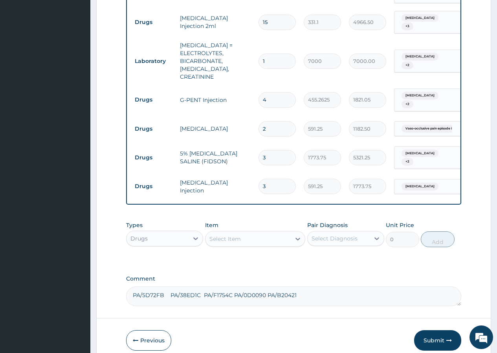
type input "3"
click at [271, 232] on div "Select Item" at bounding box center [249, 238] width 86 height 13
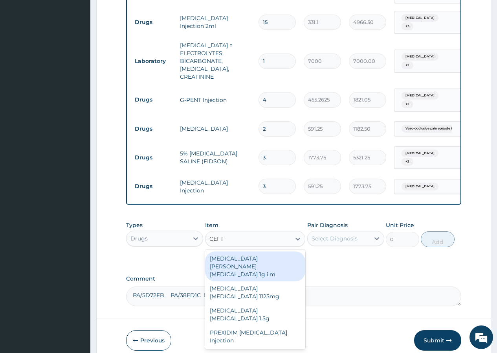
type input "CEFTR"
click at [273, 251] on div "ROCEPHIN CEFTRIAXONE 1g i.m" at bounding box center [255, 266] width 101 height 30
type input "8277.5"
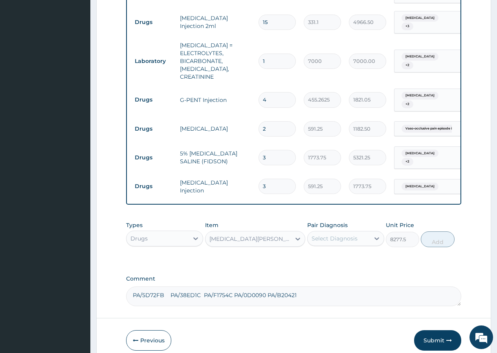
click at [291, 235] on div "ROCEPHIN CEFTRIAXONE 1g i.m" at bounding box center [251, 239] width 83 height 8
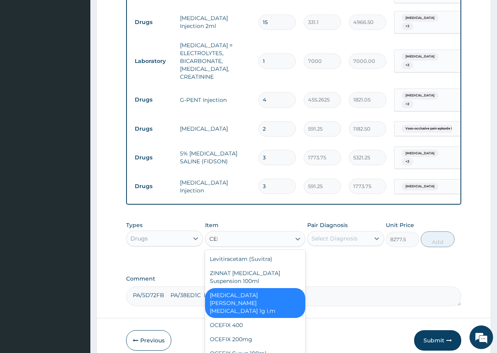
scroll to position [0, 0]
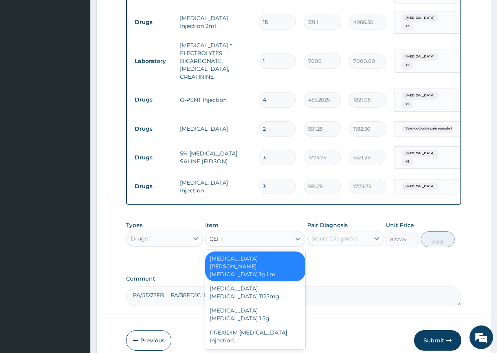
type input "CEFTR"
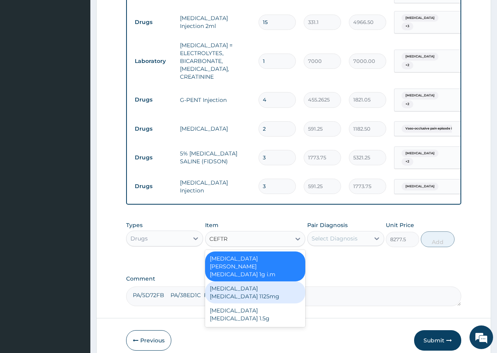
click at [261, 281] on div "Ceftriaxone Tazobactam 1125mg" at bounding box center [255, 292] width 101 height 22
type input "2365"
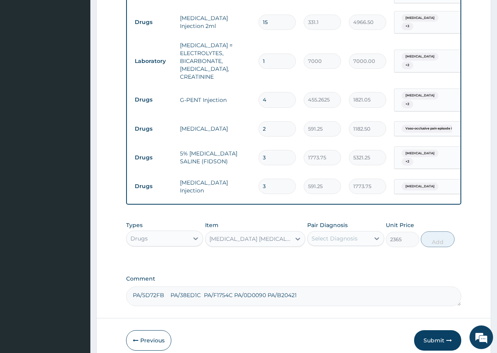
click at [352, 234] on div "Select Diagnosis" at bounding box center [335, 238] width 46 height 8
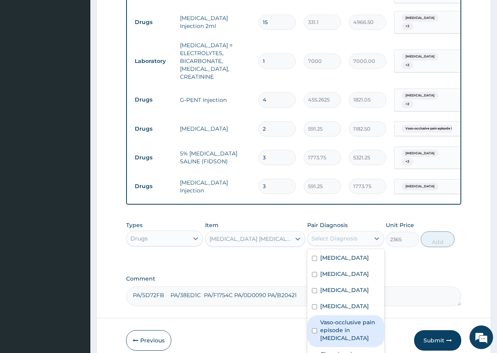
click at [313, 328] on input "checkbox" at bounding box center [314, 330] width 5 height 5
checkbox input "true"
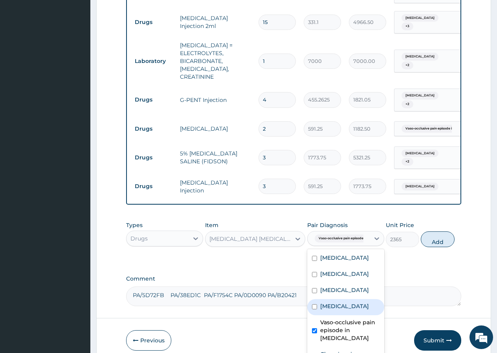
click at [314, 304] on input "checkbox" at bounding box center [314, 306] width 5 height 5
checkbox input "true"
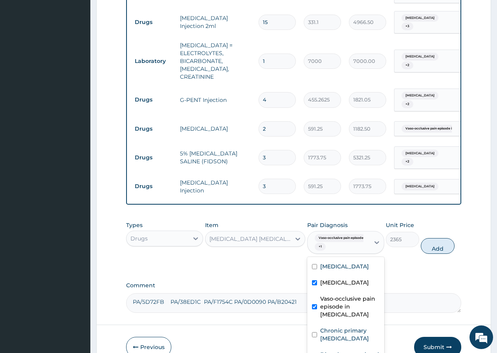
scroll to position [41, 0]
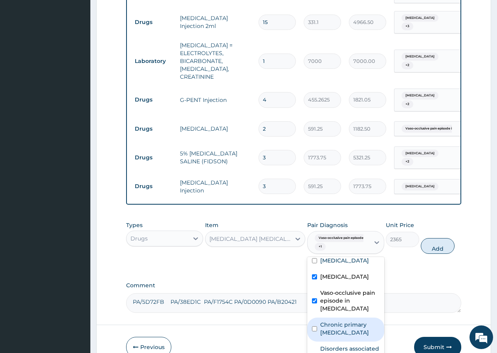
click at [314, 326] on input "checkbox" at bounding box center [314, 328] width 5 height 5
checkbox input "true"
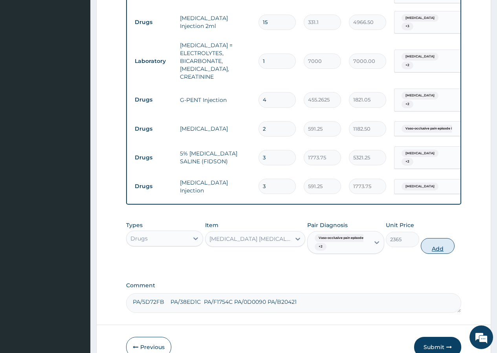
click at [438, 238] on button "Add" at bounding box center [437, 246] width 33 height 16
type input "0"
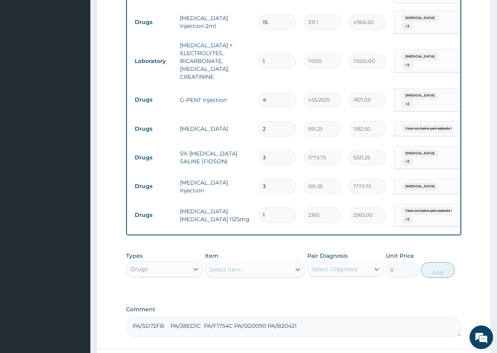
click at [262, 207] on input "1" at bounding box center [277, 214] width 37 height 15
click at [268, 207] on input "1" at bounding box center [277, 214] width 37 height 15
type input "0.00"
type input "3"
type input "7095.00"
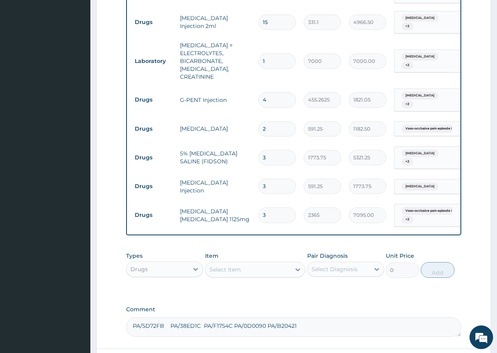
type input "3"
click at [258, 263] on div "Select Item" at bounding box center [249, 269] width 86 height 13
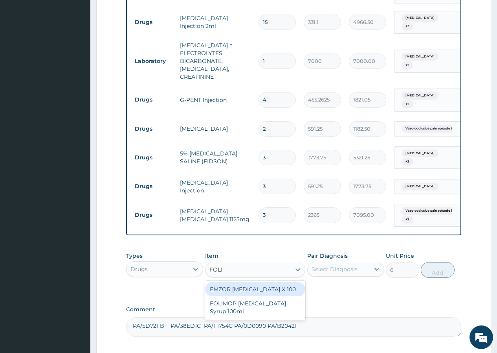
type input "FOLIC"
click at [257, 282] on div "EMZOR FOLIC ACID X 100" at bounding box center [255, 289] width 101 height 14
type input "23.65"
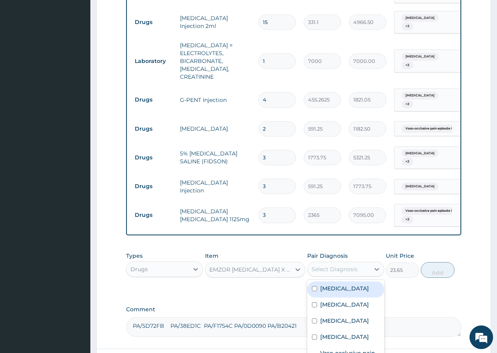
click at [362, 263] on div "Select Diagnosis" at bounding box center [339, 269] width 62 height 13
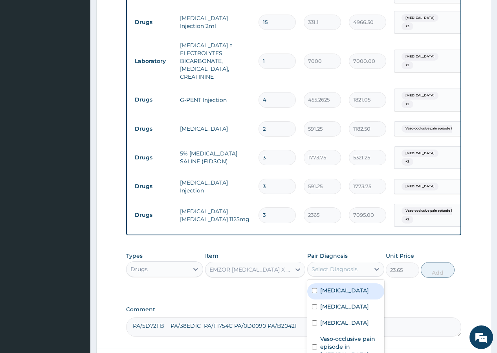
click at [344, 283] on div "Malaria" at bounding box center [346, 291] width 77 height 16
checkbox input "true"
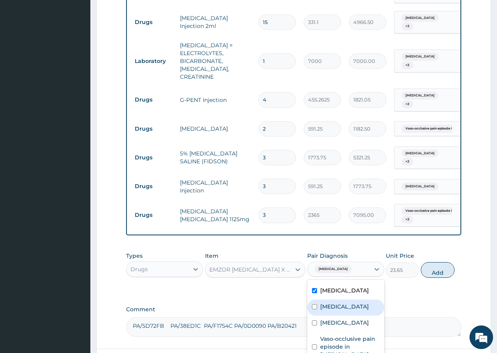
click at [337, 302] on label "Anemia" at bounding box center [345, 306] width 49 height 8
checkbox input "true"
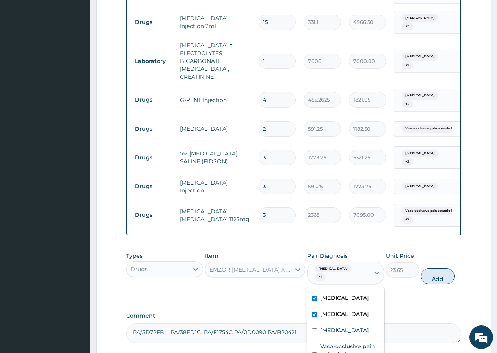
click at [315, 296] on input "checkbox" at bounding box center [314, 298] width 5 height 5
checkbox input "false"
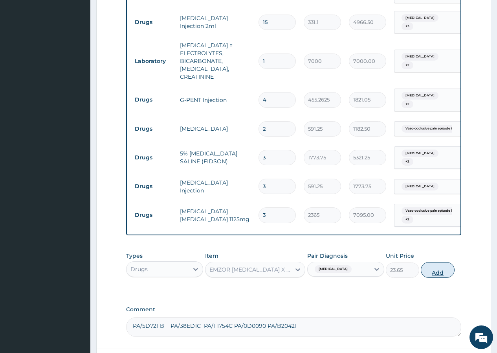
click at [434, 262] on button "Add" at bounding box center [437, 270] width 33 height 16
type input "0"
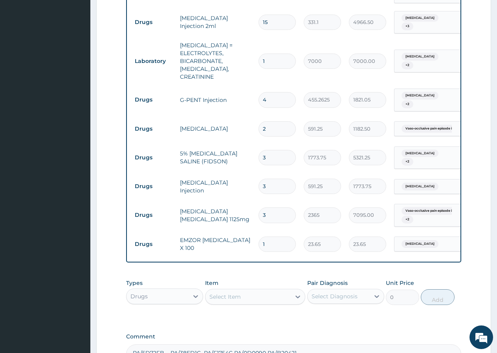
click at [274, 236] on input "1" at bounding box center [277, 243] width 37 height 15
type input "0.00"
type input "3"
type input "70.95"
type input "31"
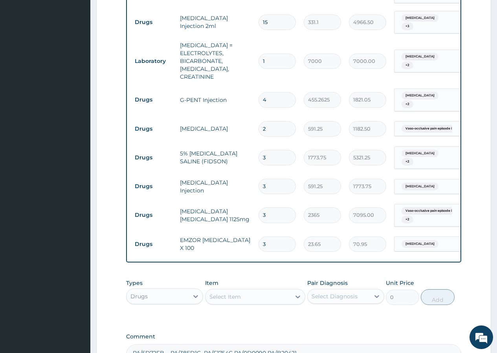
type input "733.15"
type input "31"
click at [286, 121] on input "2" at bounding box center [277, 128] width 37 height 15
type input "0.00"
type input "4"
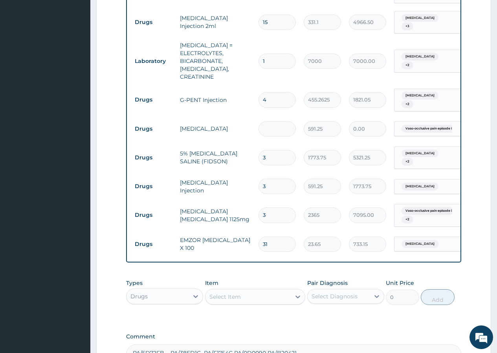
type input "2365.00"
type input "4"
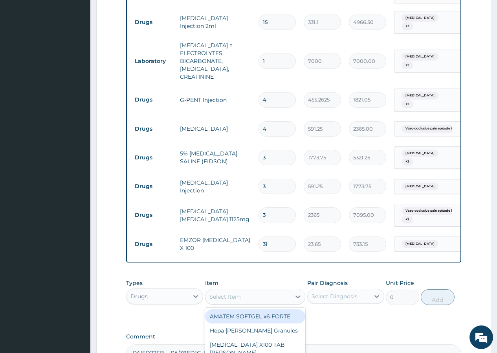
click at [229, 293] on div "Select Item" at bounding box center [225, 297] width 31 height 8
type input "ARTEM"
click at [255, 309] on div "COARTEM FORTE 80/480 BY 6 TAB" at bounding box center [255, 320] width 101 height 22
type input "449.35"
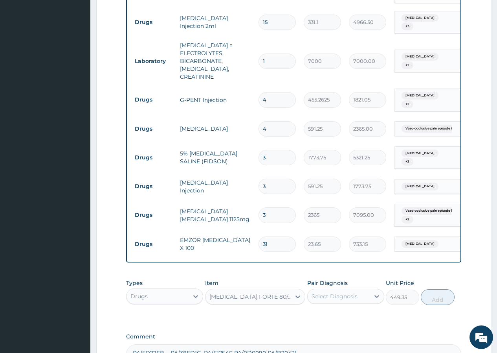
click at [357, 292] on div "Select Diagnosis" at bounding box center [335, 296] width 46 height 8
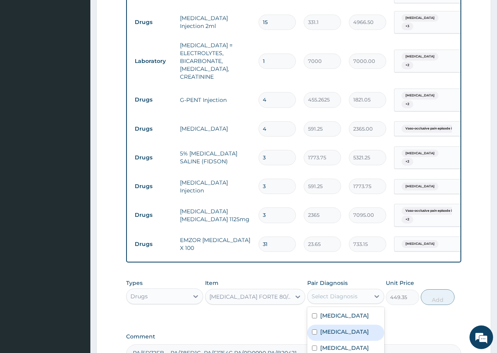
click at [321, 328] on label "Malaria" at bounding box center [345, 332] width 49 height 8
checkbox input "true"
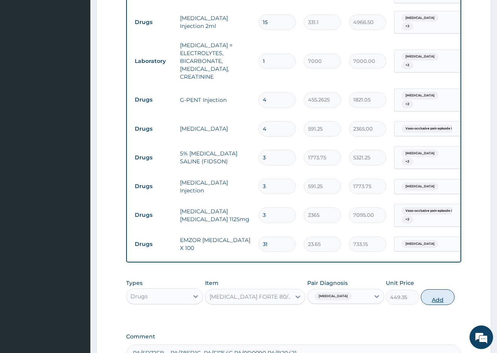
click at [431, 289] on button "Add" at bounding box center [437, 297] width 33 height 16
type input "0"
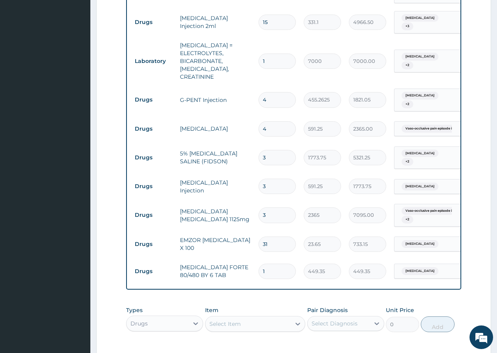
click at [279, 263] on input "1" at bounding box center [277, 270] width 37 height 15
type input "0.00"
type input "6"
click at [238, 320] on div "Select Item" at bounding box center [225, 324] width 31 height 8
click at [236, 336] on div "Lasix Frusemide Injection" at bounding box center [255, 347] width 101 height 22
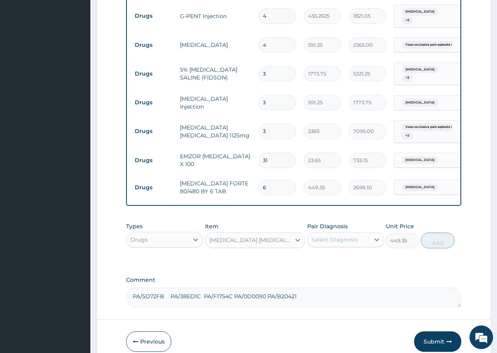
scroll to position [635, 0]
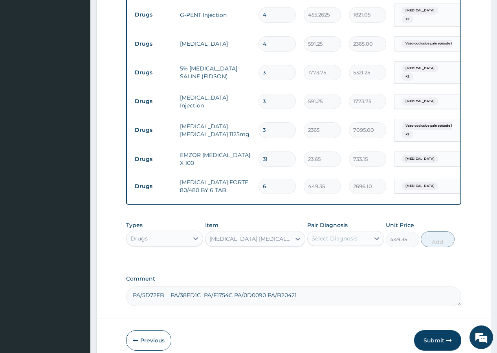
click at [359, 232] on div "Select Diagnosis" at bounding box center [339, 238] width 62 height 13
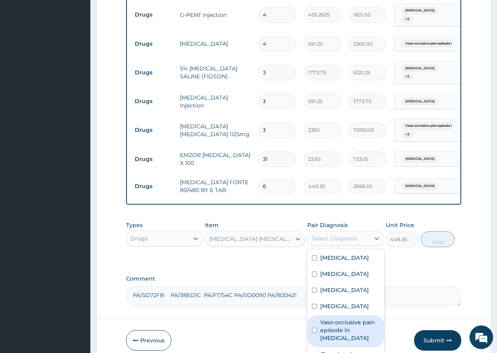
click at [314, 328] on input "checkbox" at bounding box center [314, 330] width 5 height 5
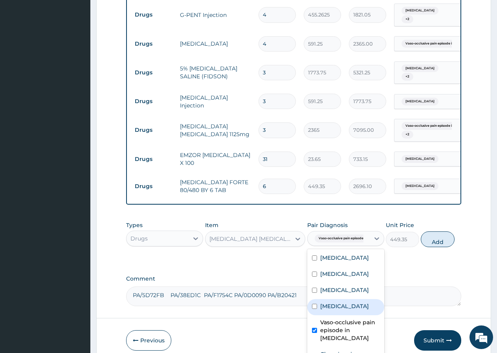
click at [314, 299] on div "Sickle cell trait" at bounding box center [346, 307] width 77 height 16
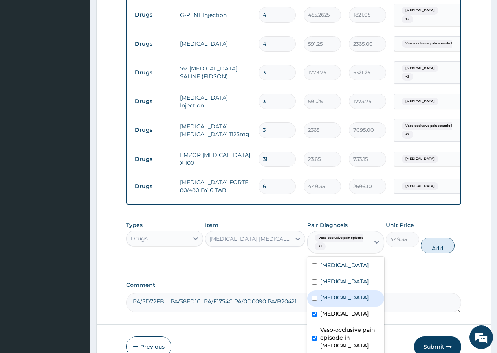
click at [317, 290] on div "Anemia" at bounding box center [346, 298] width 77 height 16
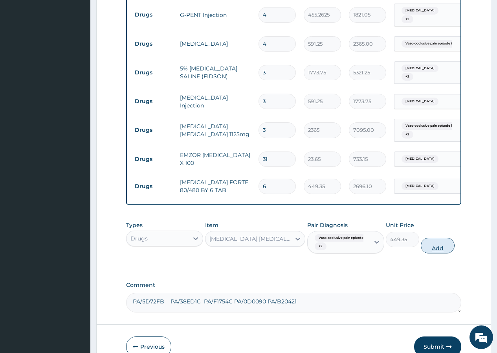
click at [437, 238] on button "Add" at bounding box center [437, 246] width 33 height 16
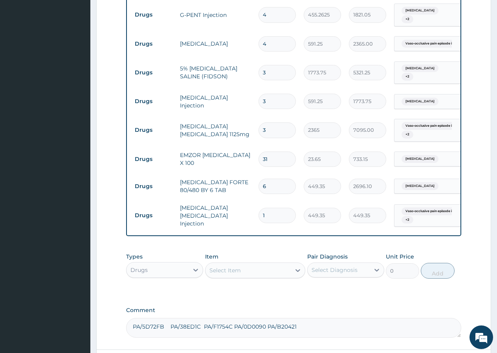
click at [282, 208] on input "1" at bounding box center [277, 215] width 37 height 15
click at [237, 266] on div "Select Item" at bounding box center [225, 270] width 31 height 8
click at [193, 266] on icon at bounding box center [196, 270] width 8 height 8
click at [177, 311] on div "Procedures" at bounding box center [164, 318] width 77 height 14
click at [276, 262] on div "Select Item" at bounding box center [255, 270] width 101 height 16
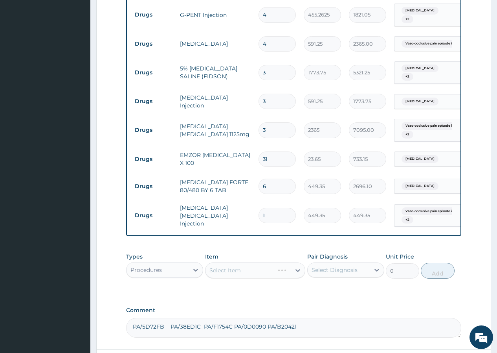
click at [295, 262] on div "Select Item" at bounding box center [255, 270] width 101 height 16
click at [294, 262] on div "Select Item" at bounding box center [255, 270] width 101 height 16
click at [293, 262] on div "Select Item" at bounding box center [255, 270] width 101 height 16
click at [291, 262] on div "Select Item" at bounding box center [255, 270] width 101 height 16
click at [268, 262] on div "Select Item" at bounding box center [255, 270] width 101 height 16
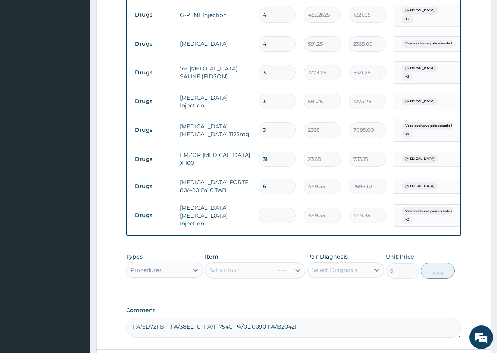
click at [298, 262] on div "Select Item" at bounding box center [255, 270] width 101 height 16
click at [294, 262] on div "Select Item" at bounding box center [255, 270] width 101 height 16
click at [267, 262] on div "Select Item" at bounding box center [255, 270] width 101 height 16
click at [290, 262] on div "Select Item" at bounding box center [255, 270] width 101 height 16
click at [293, 262] on div "Select Item" at bounding box center [255, 270] width 101 height 16
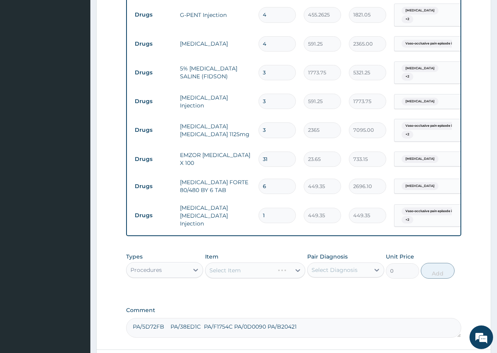
click at [292, 262] on div "Select Item" at bounding box center [255, 270] width 101 height 16
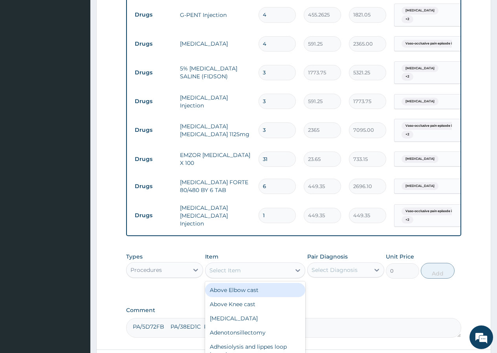
click at [295, 266] on icon at bounding box center [298, 270] width 8 height 8
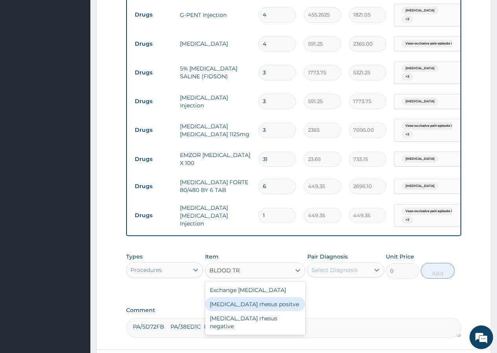
click at [269, 297] on div "Blood transfusion rhesus positve" at bounding box center [255, 304] width 101 height 14
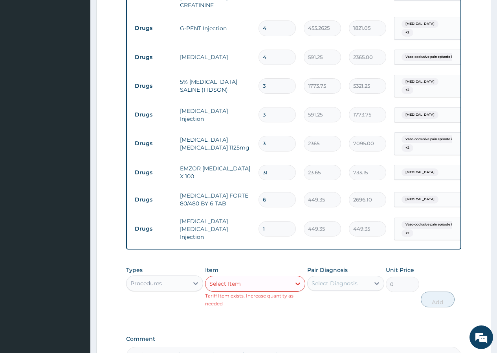
scroll to position [636, 0]
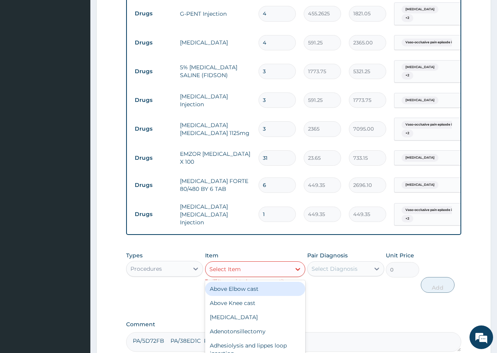
click at [245, 263] on div "Select Item" at bounding box center [249, 269] width 86 height 13
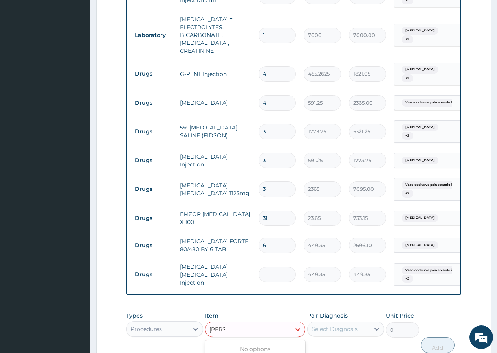
scroll to position [550, 0]
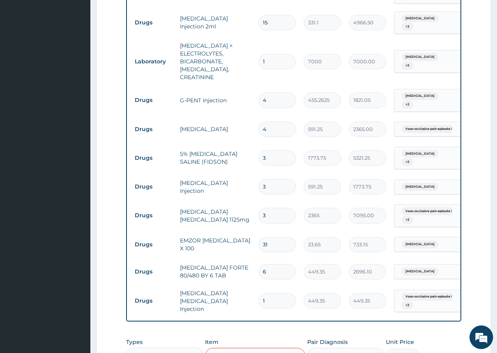
click at [282, 122] on input "4" at bounding box center [277, 129] width 37 height 15
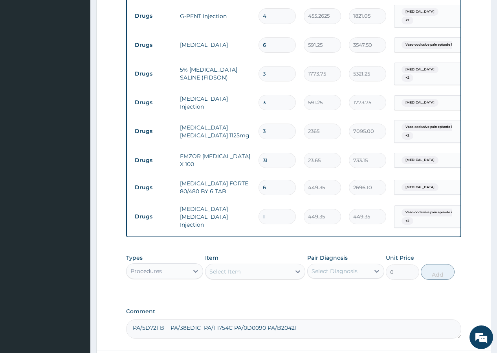
scroll to position [665, 0]
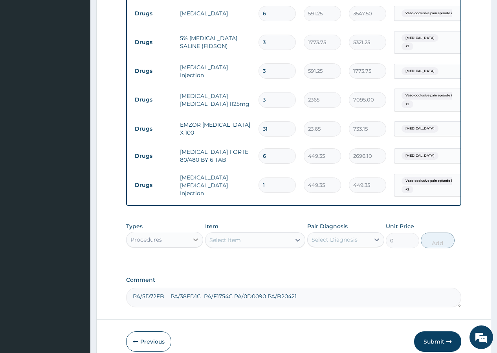
click at [196, 236] on icon at bounding box center [196, 240] width 8 height 8
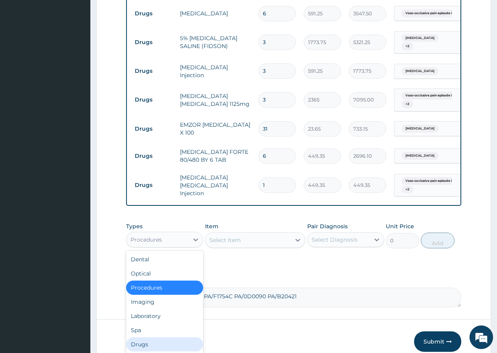
click at [148, 337] on div "Drugs" at bounding box center [164, 344] width 77 height 14
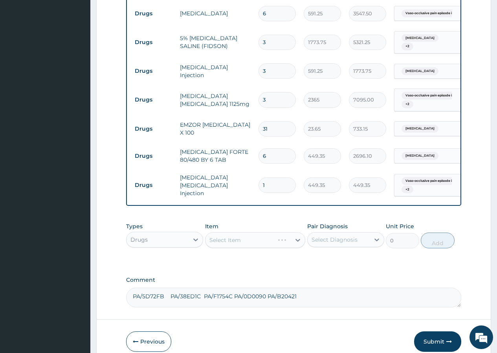
click at [267, 232] on div "Select Item" at bounding box center [255, 240] width 101 height 16
click at [266, 232] on div "Select Item" at bounding box center [255, 240] width 101 height 16
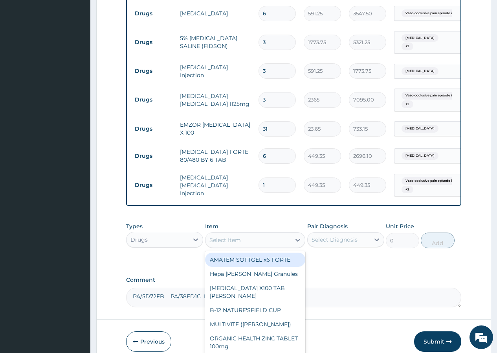
click at [291, 234] on div "Select Item" at bounding box center [249, 240] width 86 height 13
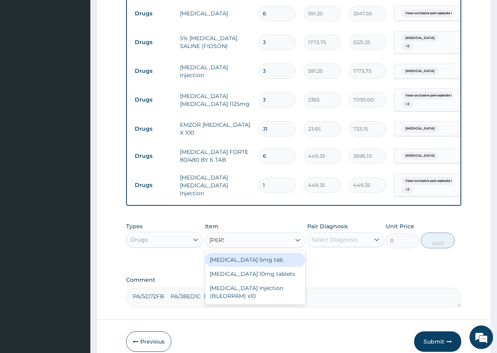
click at [255, 252] on div "Diazepam 5mg tab" at bounding box center [255, 259] width 101 height 14
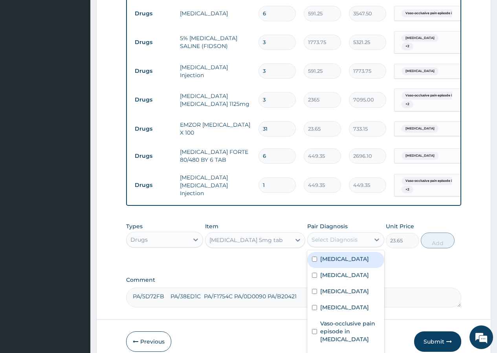
click at [347, 233] on div "Select Diagnosis" at bounding box center [339, 239] width 62 height 13
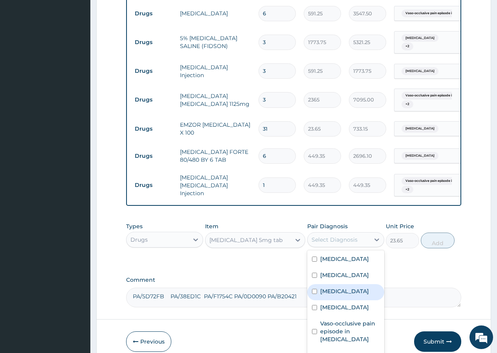
click at [316, 289] on input "checkbox" at bounding box center [314, 291] width 5 height 5
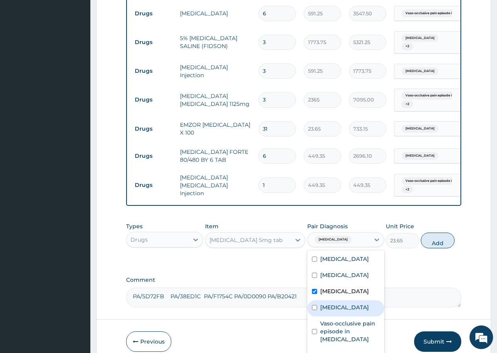
click at [313, 300] on div "Sickle cell trait" at bounding box center [346, 308] width 77 height 16
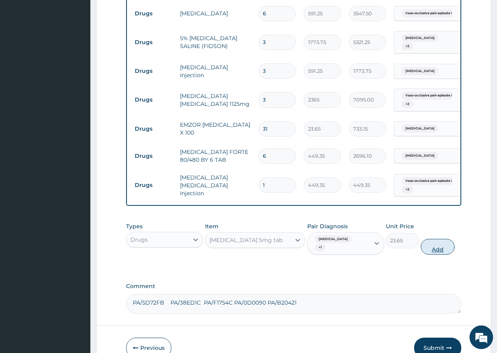
click at [433, 239] on button "Add" at bounding box center [437, 247] width 33 height 16
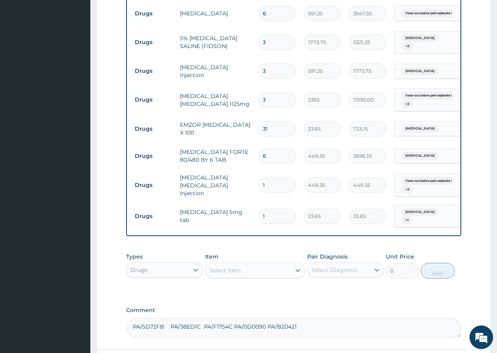
click at [247, 264] on div "Select Item" at bounding box center [249, 270] width 86 height 13
click at [250, 283] on div "ACECLOFENAC TAB" at bounding box center [255, 290] width 101 height 14
click at [365, 263] on div "Select Diagnosis" at bounding box center [339, 269] width 62 height 13
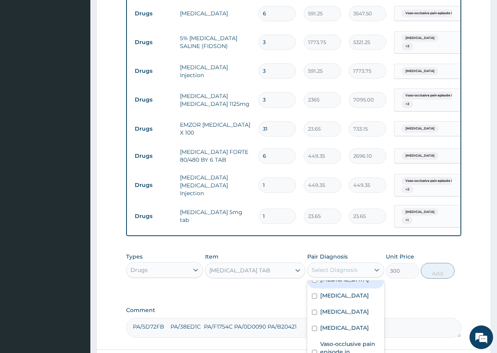
scroll to position [14, 0]
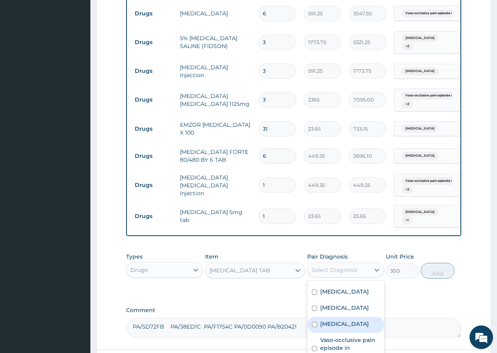
click at [315, 322] on input "checkbox" at bounding box center [314, 324] width 5 height 5
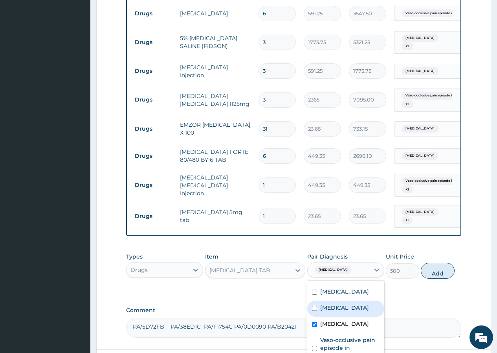
click at [317, 306] on input "checkbox" at bounding box center [314, 308] width 5 height 5
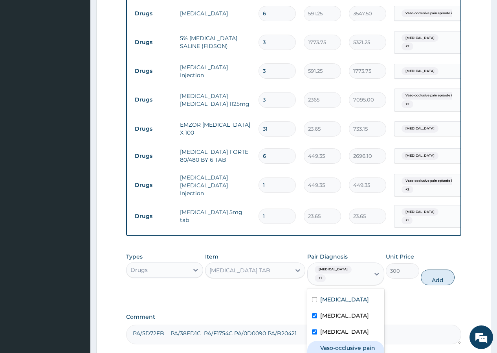
click at [314, 352] on input "checkbox" at bounding box center [314, 355] width 5 height 5
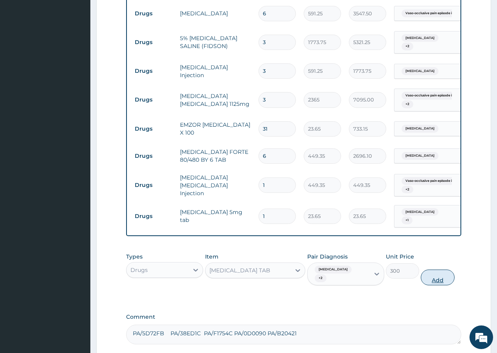
click at [430, 269] on button "Add" at bounding box center [437, 277] width 33 height 16
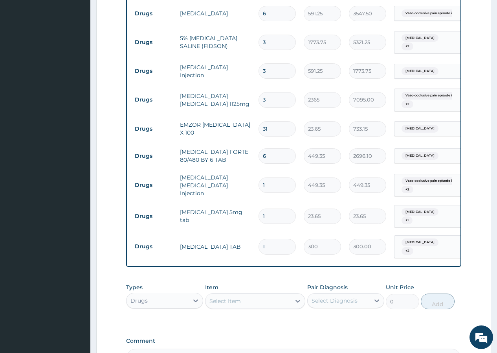
click at [280, 239] on input "1" at bounding box center [277, 246] width 37 height 15
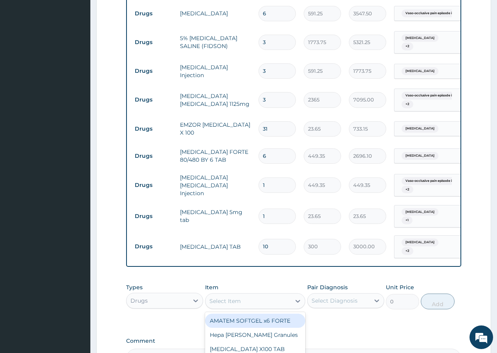
click at [259, 295] on div "Select Item" at bounding box center [249, 301] width 86 height 13
click at [253, 313] on div "Drip set" at bounding box center [255, 320] width 101 height 14
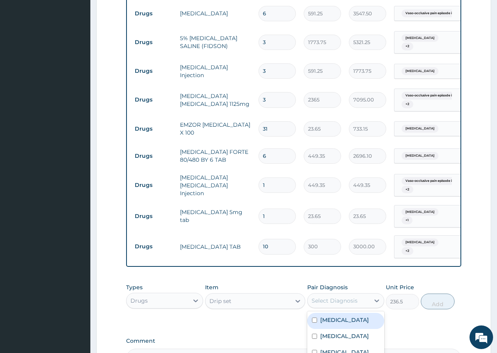
click at [351, 297] on div "Select Diagnosis" at bounding box center [335, 301] width 46 height 8
click at [315, 333] on input "checkbox" at bounding box center [314, 335] width 5 height 5
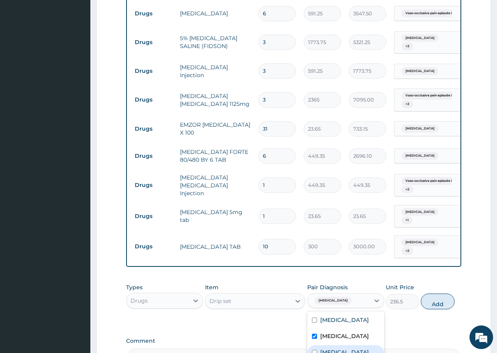
click at [312, 350] on input "checkbox" at bounding box center [314, 352] width 5 height 5
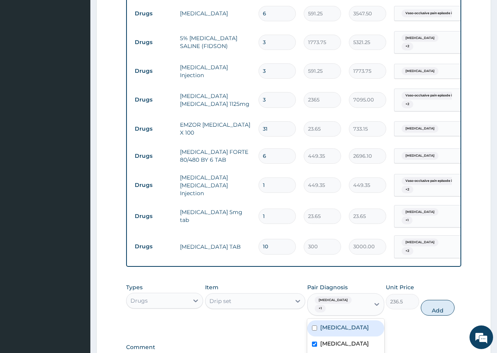
click at [315, 325] on input "checkbox" at bounding box center [314, 327] width 5 height 5
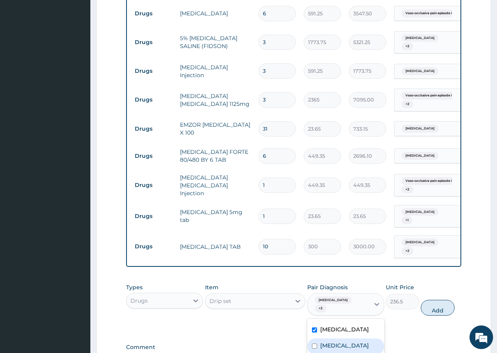
click at [317, 343] on input "checkbox" at bounding box center [314, 345] width 5 height 5
click at [435, 300] on button "Add" at bounding box center [437, 308] width 33 height 16
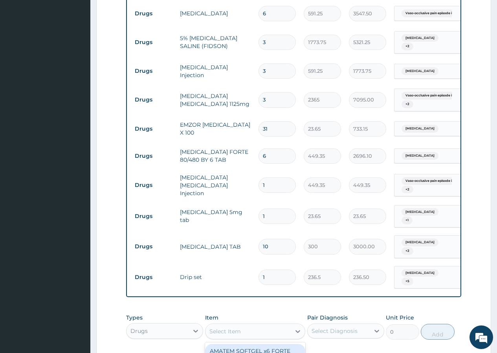
click at [233, 325] on div "Select Item" at bounding box center [249, 331] width 86 height 13
click at [192, 327] on icon at bounding box center [196, 331] width 8 height 8
click at [274, 269] on input "1" at bounding box center [277, 276] width 37 height 15
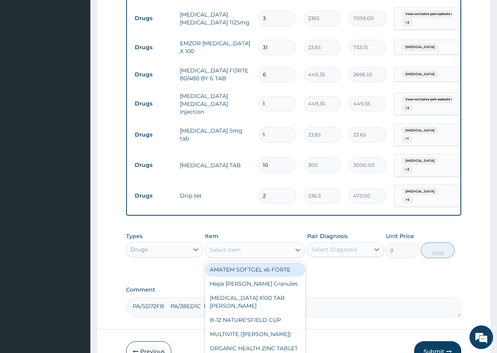
click at [288, 243] on div "Select Item" at bounding box center [249, 249] width 86 height 13
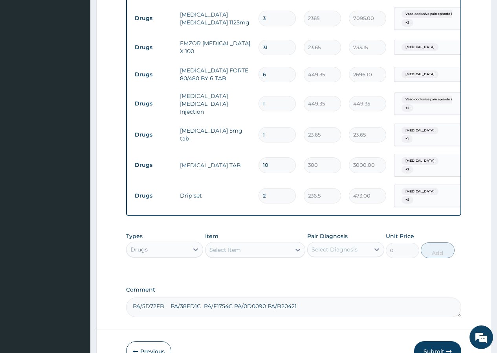
click at [278, 127] on input "1" at bounding box center [277, 134] width 37 height 15
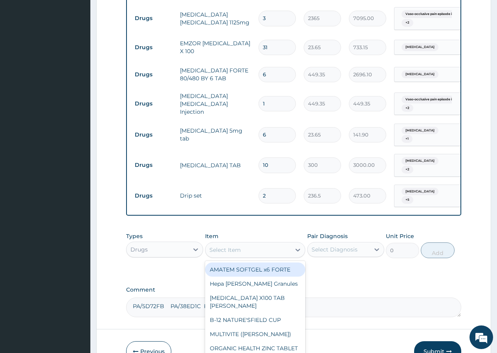
click at [247, 243] on div "Select Item" at bounding box center [249, 249] width 86 height 13
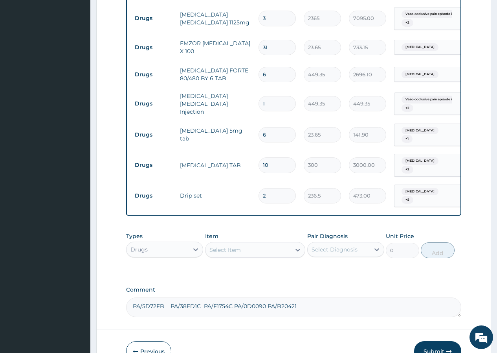
click at [274, 188] on input "2" at bounding box center [277, 195] width 37 height 15
click at [439, 341] on button "Submit" at bounding box center [437, 351] width 47 height 20
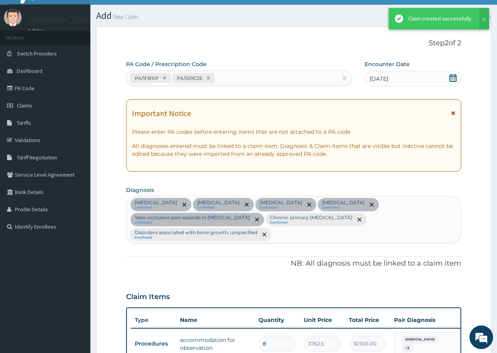
scroll to position [740, 0]
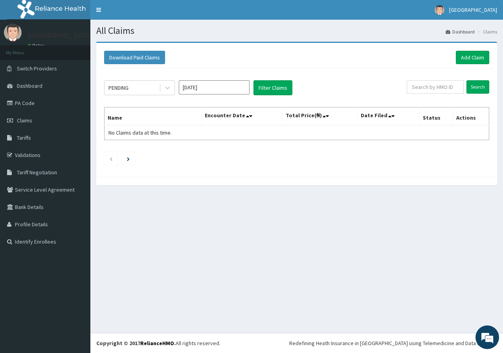
click at [354, 203] on div "All Claims Dashboard Claims Download Paid Claims Add Claim × Note you can only …" at bounding box center [296, 176] width 413 height 313
